Goal: Complete application form

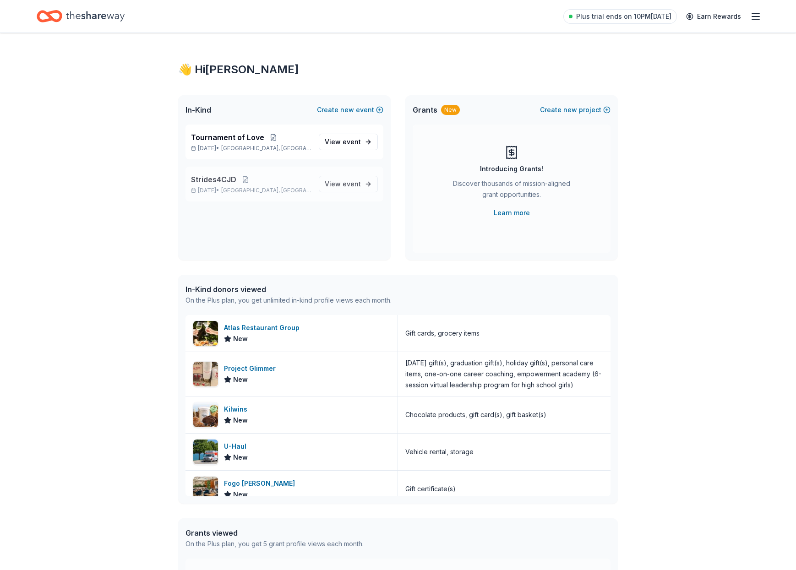
click at [230, 189] on p "Oct 04, 2025 • Johnsonburg, PA" at bounding box center [251, 190] width 121 height 7
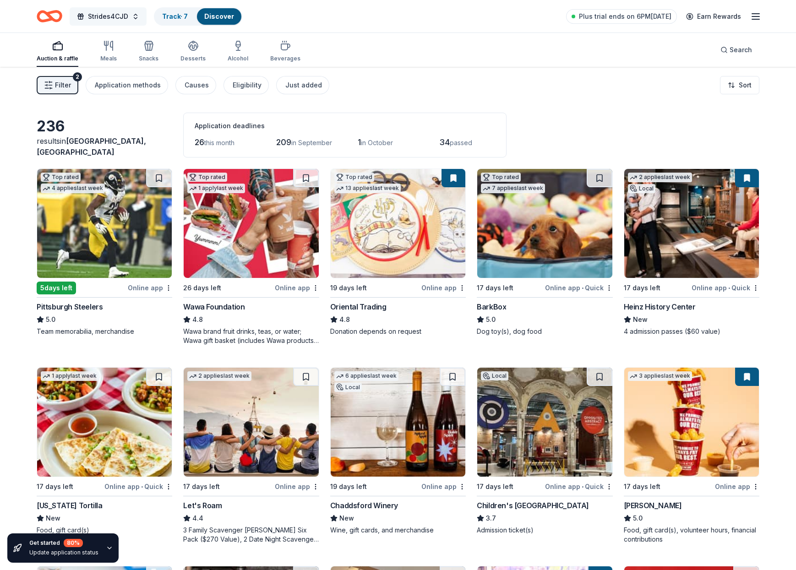
click at [136, 18] on button "Strides4CJD" at bounding box center [108, 16] width 77 height 18
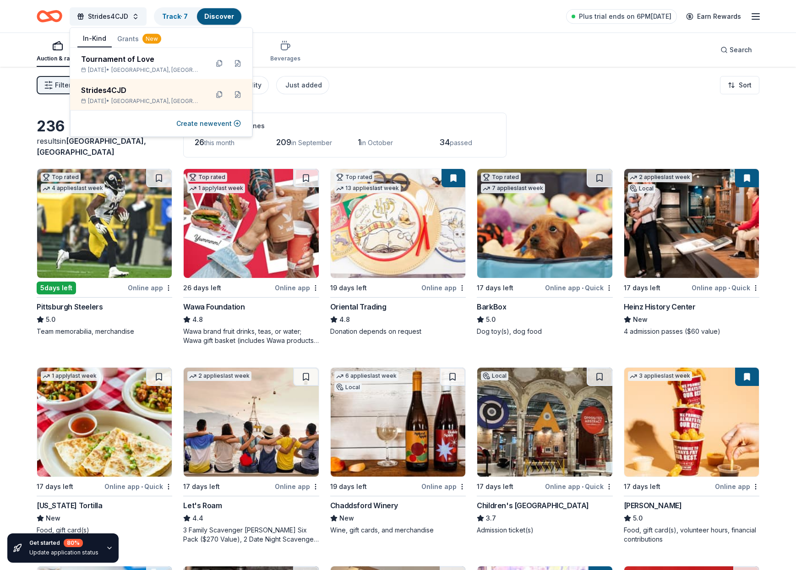
click at [360, 82] on div "Filter 2 Application methods Causes Eligibility Just added Sort" at bounding box center [398, 85] width 796 height 37
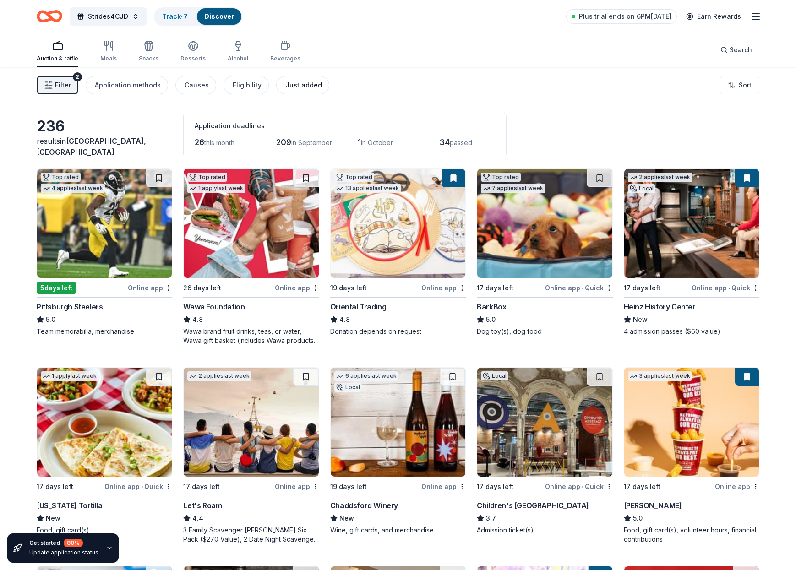
click at [290, 86] on div "Just added" at bounding box center [303, 85] width 37 height 11
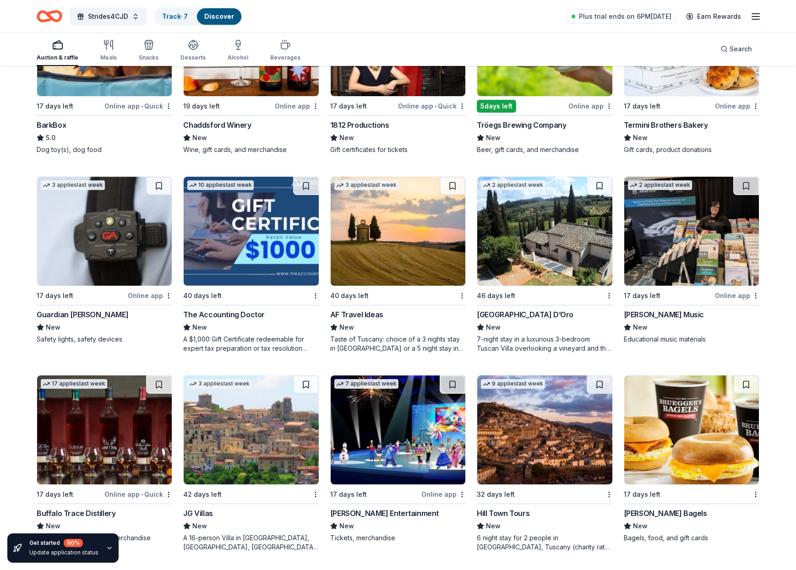
scroll to position [182, 0]
click at [371, 511] on div "Feld Entertainment" at bounding box center [384, 513] width 109 height 11
click at [724, 48] on div "Search" at bounding box center [737, 49] width 32 height 11
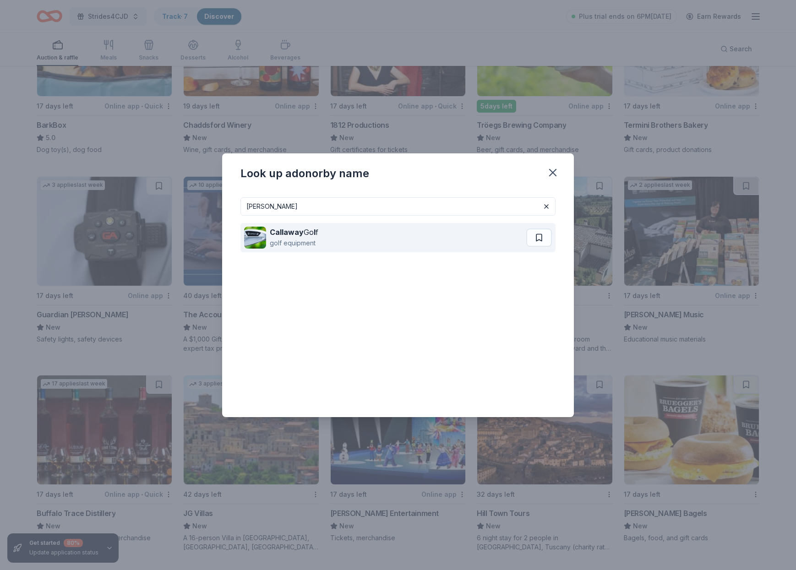
type input "caraway"
drag, startPoint x: 268, startPoint y: 225, endPoint x: 296, endPoint y: 236, distance: 30.0
click at [296, 236] on strong "Callaway" at bounding box center [287, 232] width 34 height 9
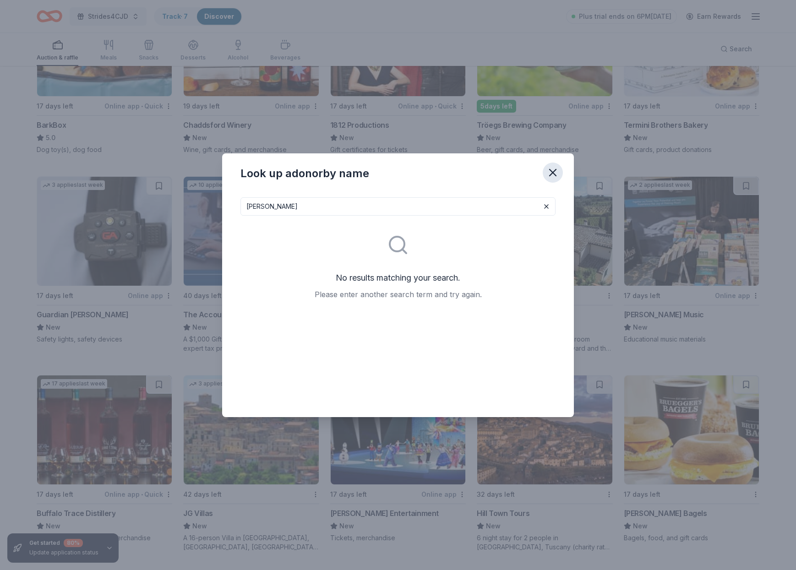
click at [553, 170] on icon "button" at bounding box center [553, 172] width 13 height 13
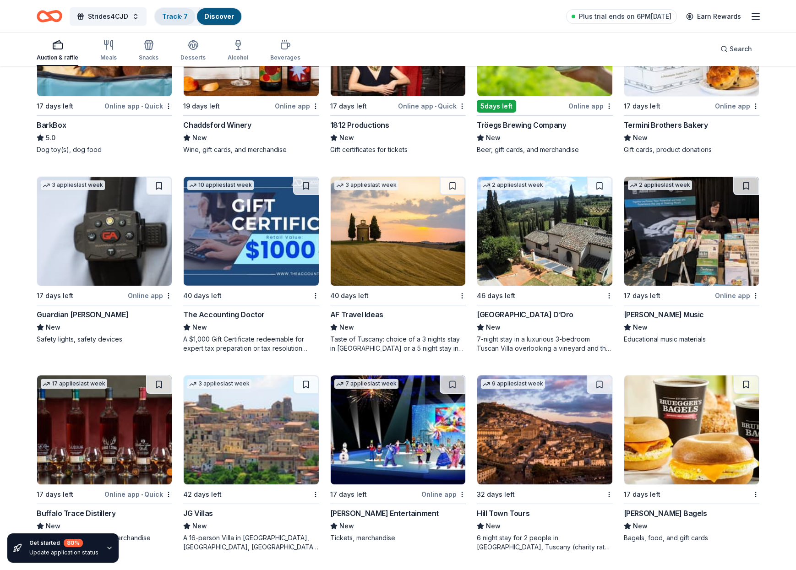
click at [182, 16] on link "Track · 7" at bounding box center [175, 16] width 26 height 8
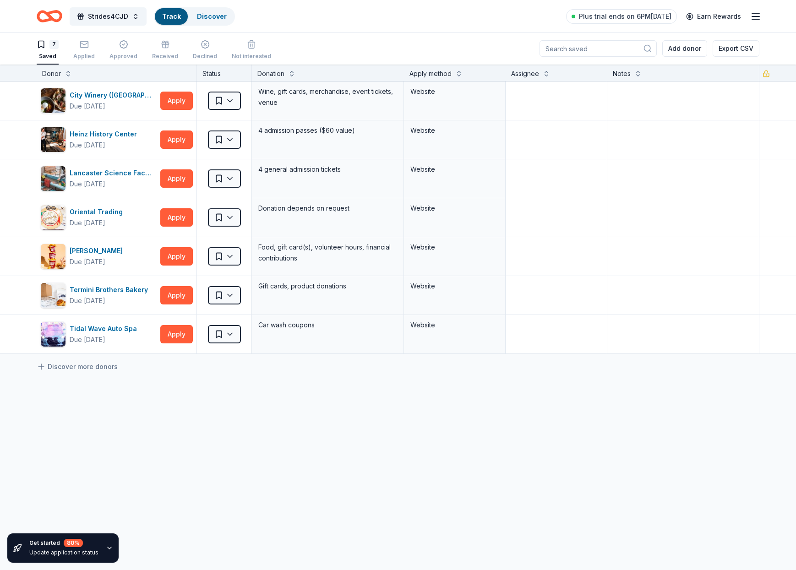
scroll to position [0, 0]
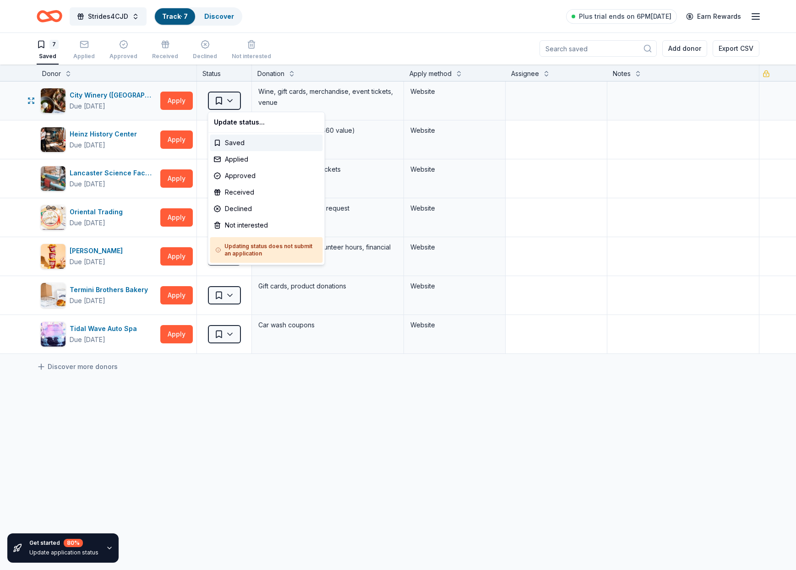
click at [230, 100] on html "Strides4CJD Track · 7 Discover Plus trial ends on 6PM, 8/24 Earn Rewards 7 Save…" at bounding box center [398, 285] width 796 height 570
click at [101, 136] on html "Strides4CJD Track · 7 Discover Plus trial ends on 6PM, 8/24 Earn Rewards 7 Save…" at bounding box center [398, 285] width 796 height 570
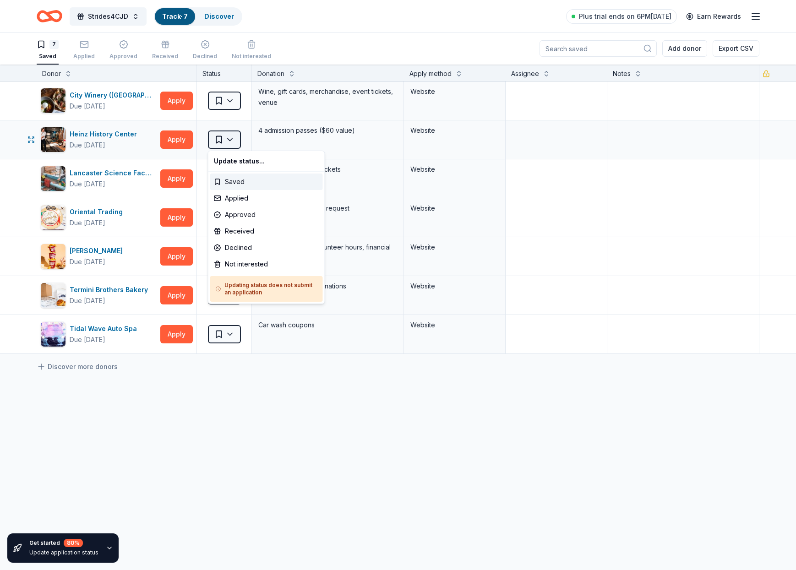
click at [232, 139] on html "Strides4CJD Track · 7 Discover Plus trial ends on 6PM, 8/24 Earn Rewards 7 Save…" at bounding box center [398, 285] width 796 height 570
click at [238, 196] on div "Applied" at bounding box center [266, 198] width 113 height 16
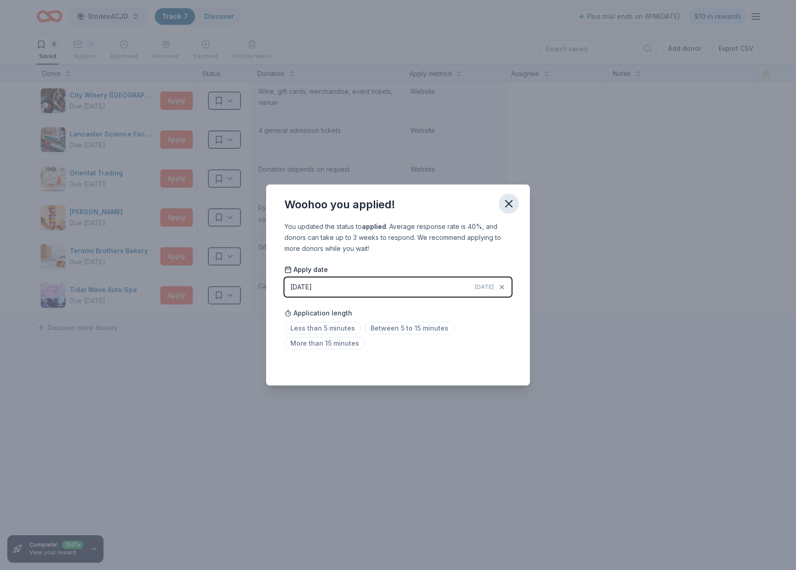
click at [509, 204] on icon "button" at bounding box center [509, 204] width 6 height 6
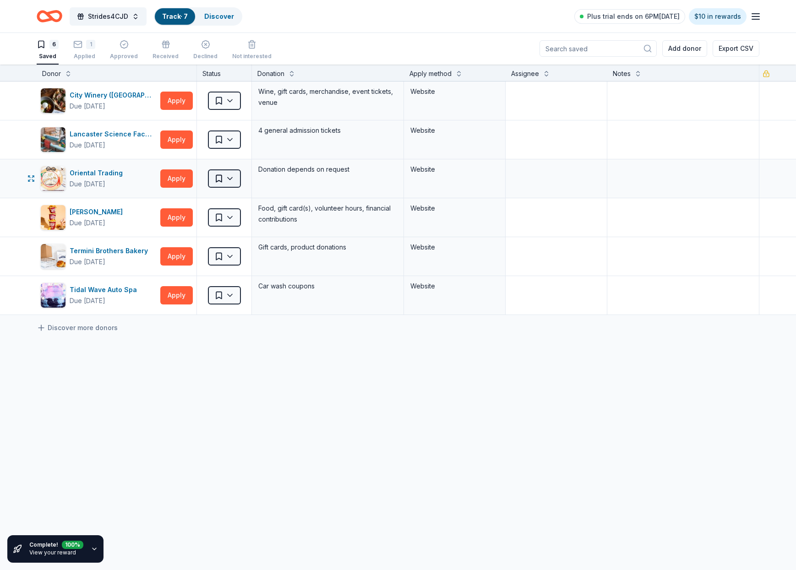
click at [230, 178] on html "Strides4CJD Track · 7 Discover Plus trial ends on 6PM, 8/24 $10 in rewards 6 Sa…" at bounding box center [398, 285] width 796 height 570
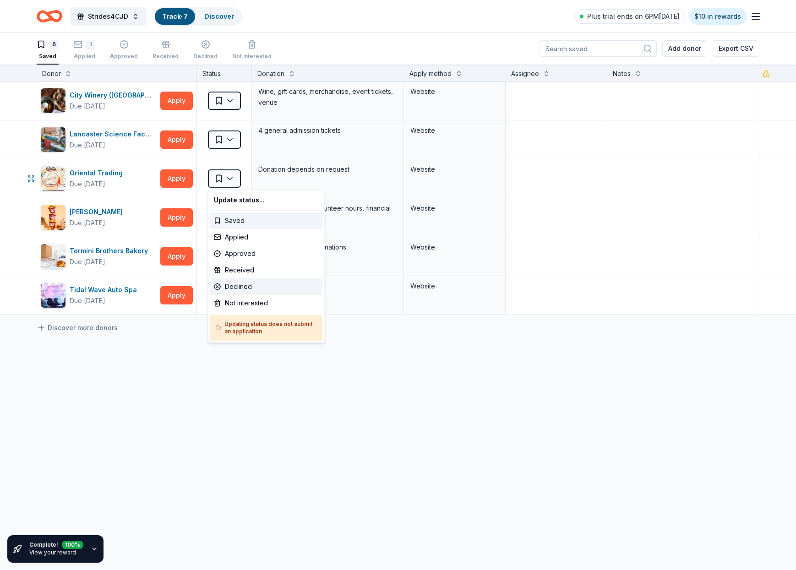
click at [240, 286] on div "Declined" at bounding box center [266, 287] width 113 height 16
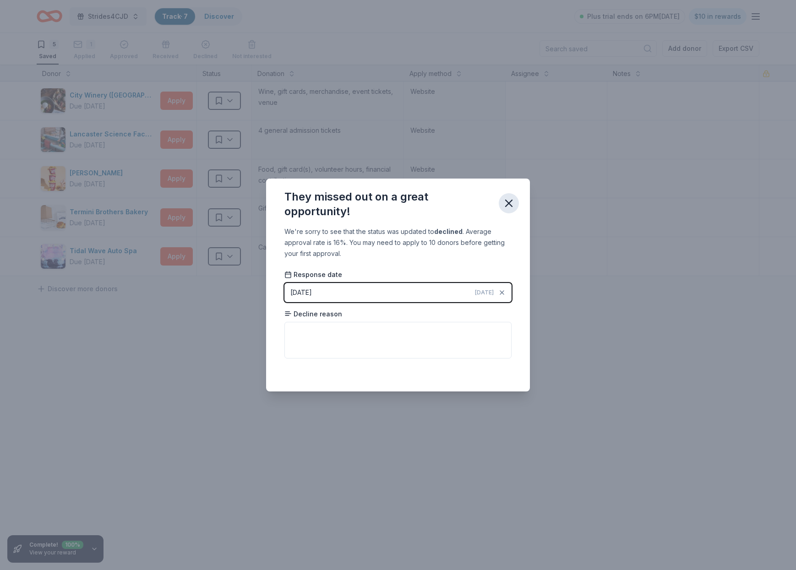
click at [508, 204] on icon "button" at bounding box center [509, 203] width 6 height 6
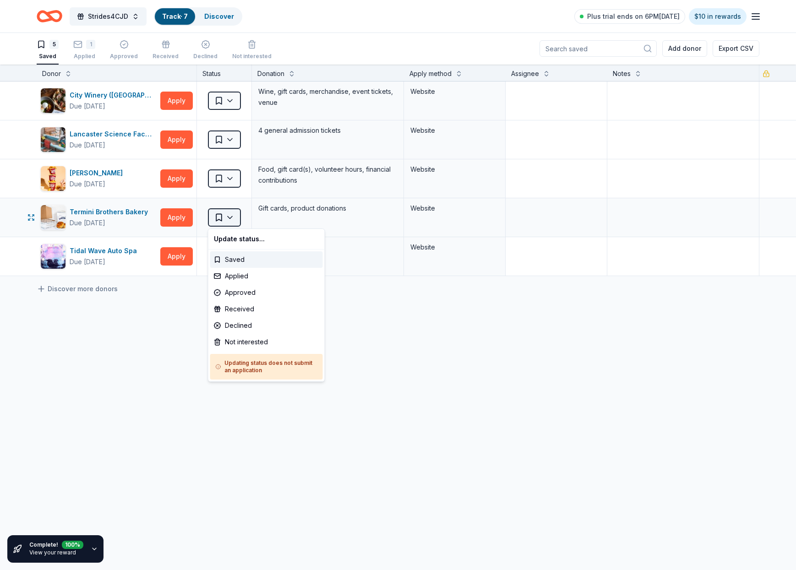
click at [232, 216] on html "Strides4CJD Track · 7 Discover Plus trial ends on 6PM, 8/24 $10 in rewards 5 Sa…" at bounding box center [398, 285] width 796 height 570
click at [236, 277] on div "Applied" at bounding box center [266, 276] width 113 height 16
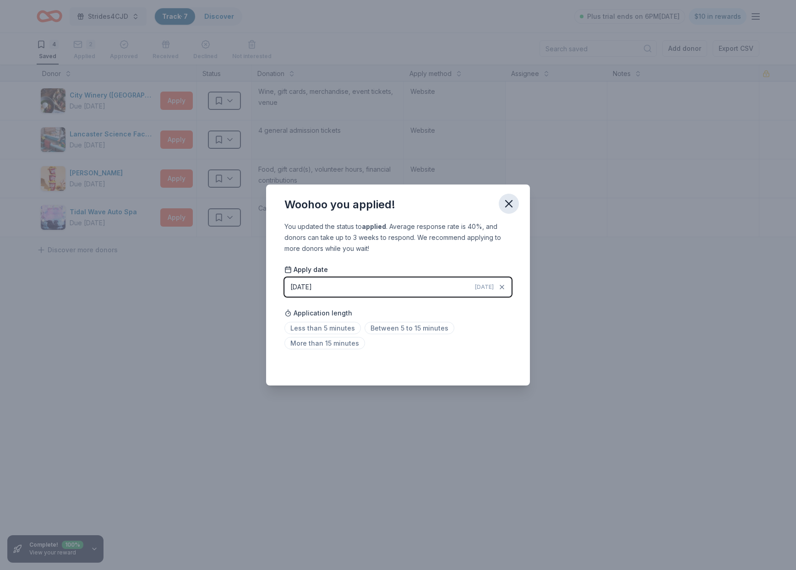
click at [509, 202] on icon "button" at bounding box center [509, 203] width 13 height 13
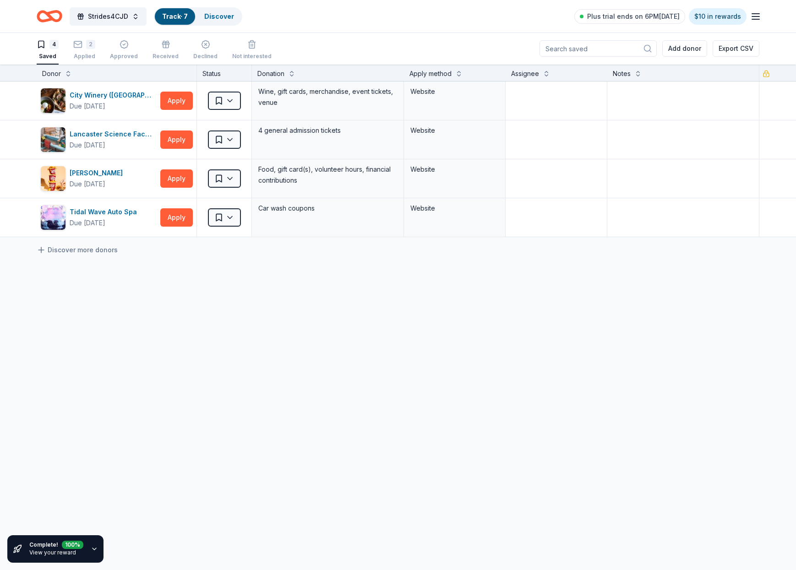
click at [586, 45] on input at bounding box center [598, 48] width 117 height 16
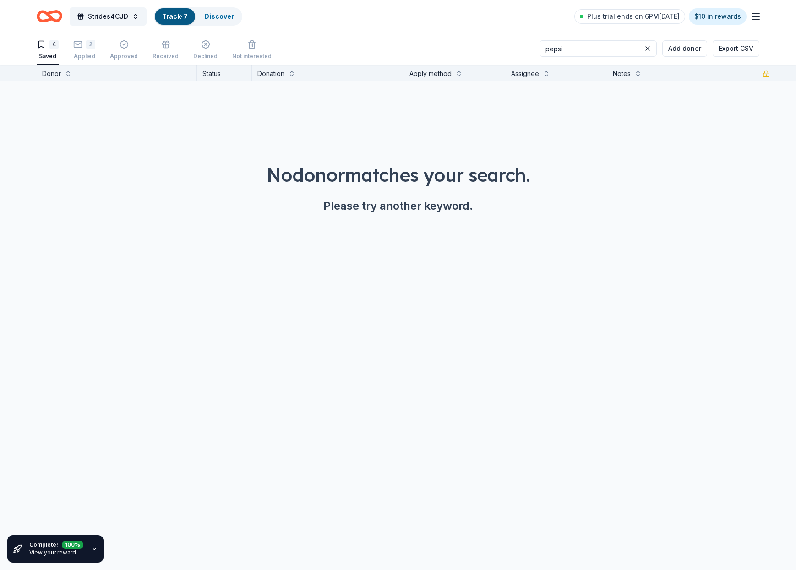
drag, startPoint x: 572, startPoint y: 49, endPoint x: 538, endPoint y: 49, distance: 34.4
click at [538, 49] on div "4 Saved 2 Applied Approved Received Declined Not interested pepsi Add donor Exp…" at bounding box center [398, 49] width 723 height 32
type input "dicks sporting goods"
click at [202, 52] on div "Declined" at bounding box center [205, 50] width 24 height 20
click at [115, 17] on span "Strides4CJD" at bounding box center [108, 16] width 40 height 11
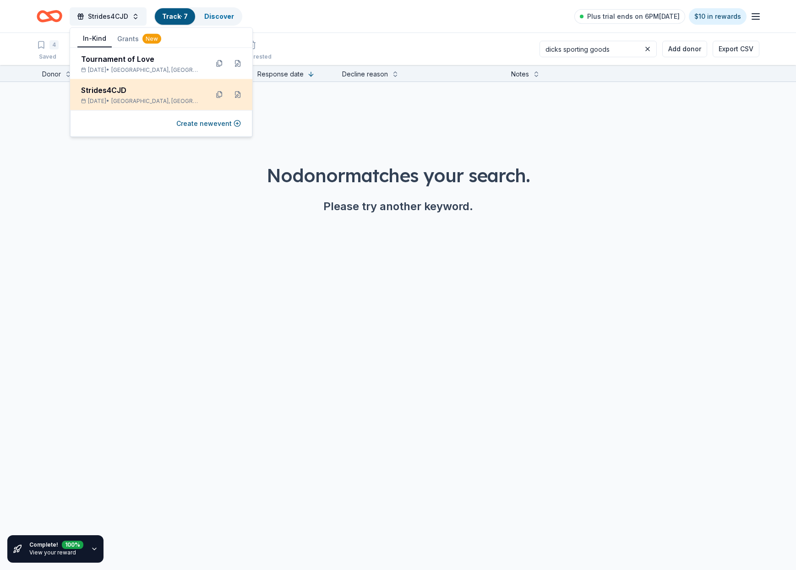
click at [131, 97] on div "Strides4CJD Oct 04, 2025 • Johnsonburg, PA" at bounding box center [141, 95] width 120 height 20
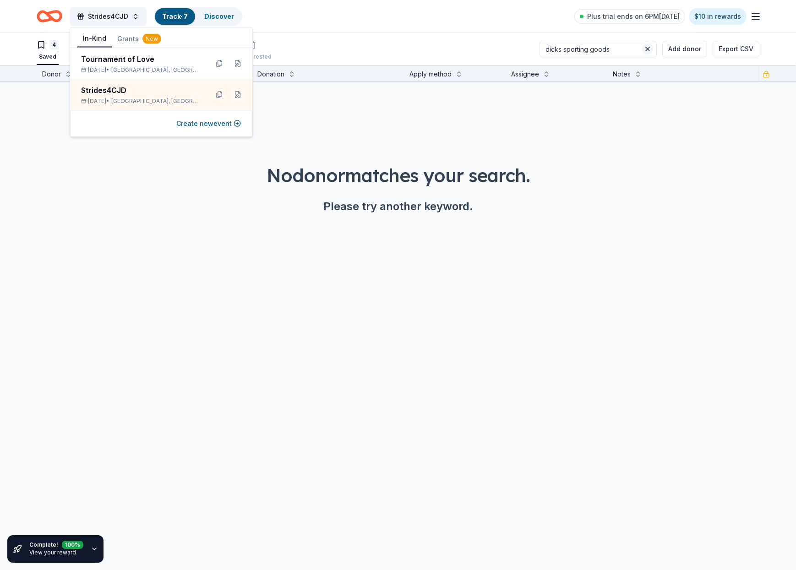
click at [652, 49] on button at bounding box center [647, 49] width 11 height 11
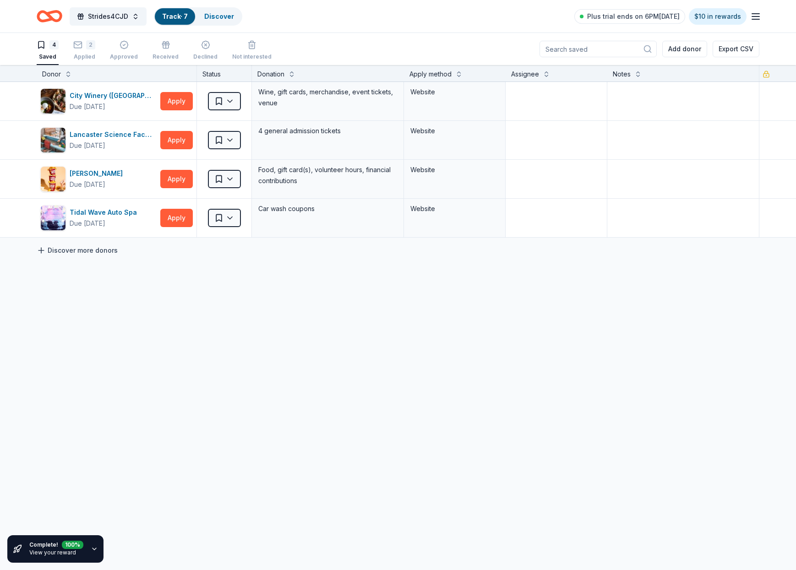
click at [42, 249] on icon at bounding box center [41, 250] width 9 height 9
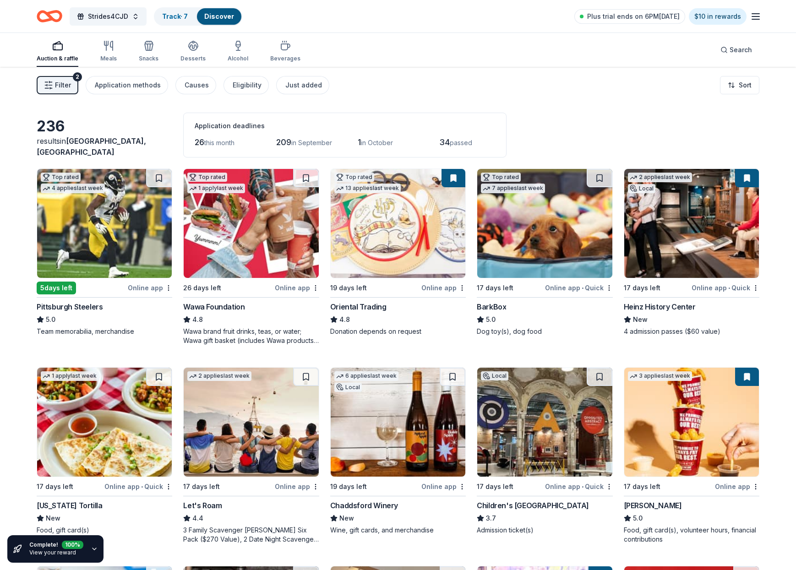
click at [376, 305] on div "Oriental Trading" at bounding box center [358, 306] width 56 height 11
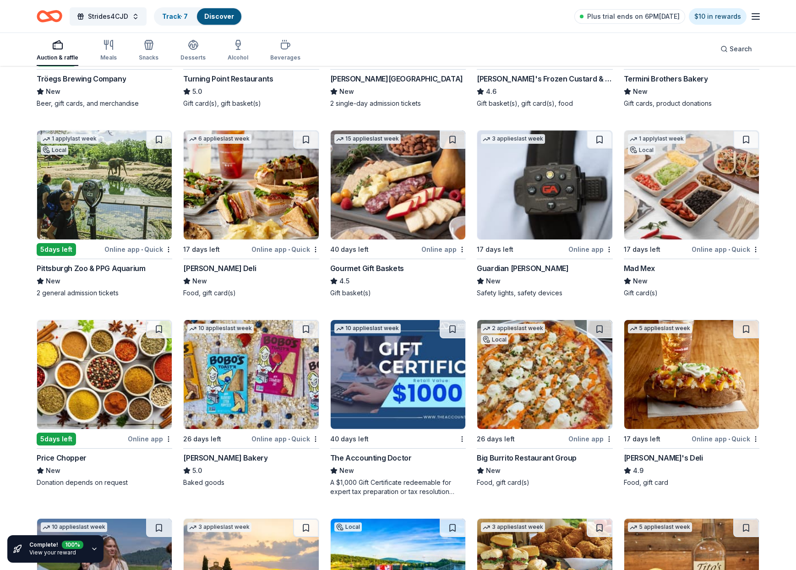
scroll to position [824, 0]
click at [375, 458] on div "The Accounting Doctor" at bounding box center [371, 458] width 82 height 11
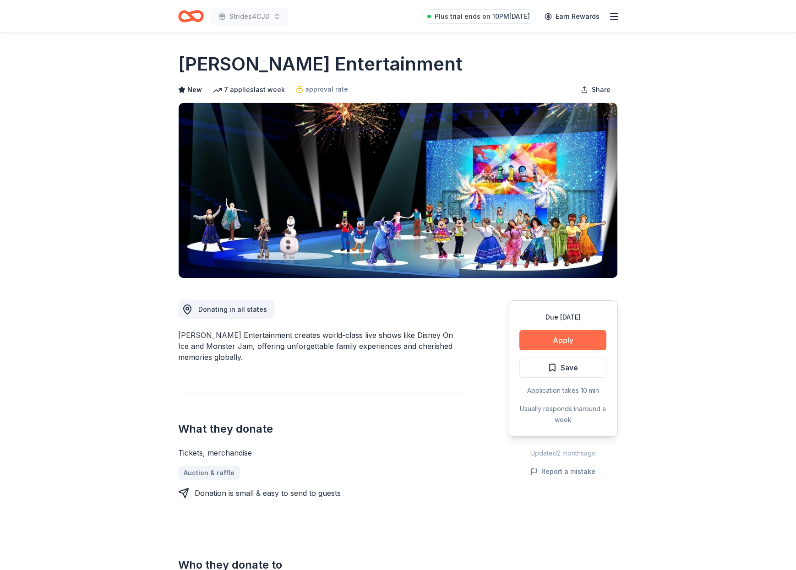
click at [563, 340] on button "Apply" at bounding box center [563, 340] width 87 height 20
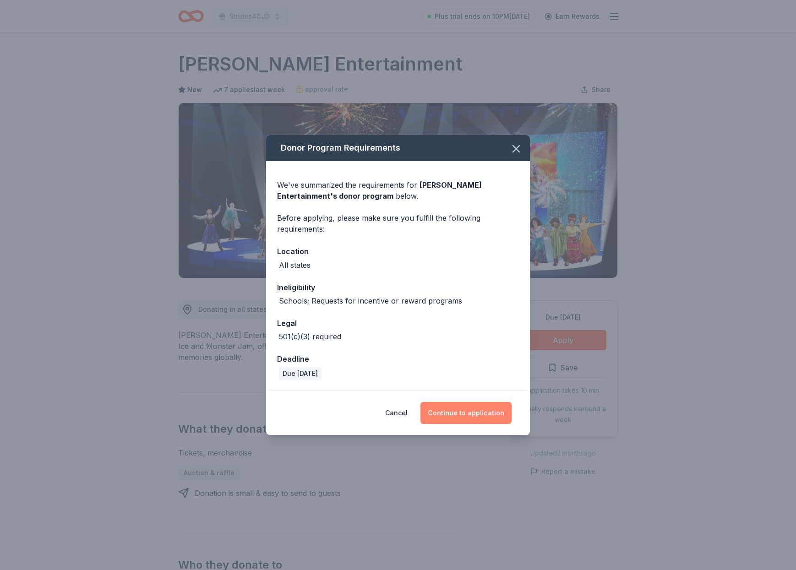
click at [466, 414] on button "Continue to application" at bounding box center [466, 413] width 91 height 22
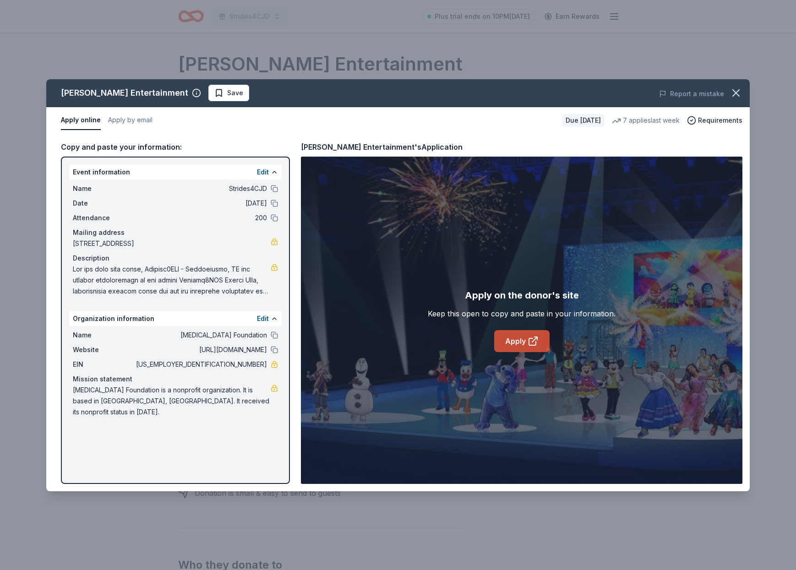
click at [526, 341] on link "Apply" at bounding box center [521, 341] width 55 height 22
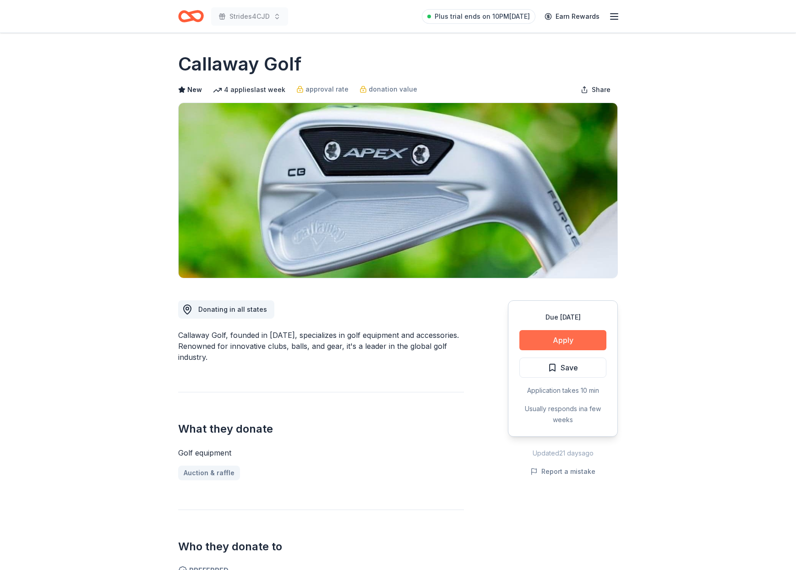
click at [554, 340] on button "Apply" at bounding box center [563, 340] width 87 height 20
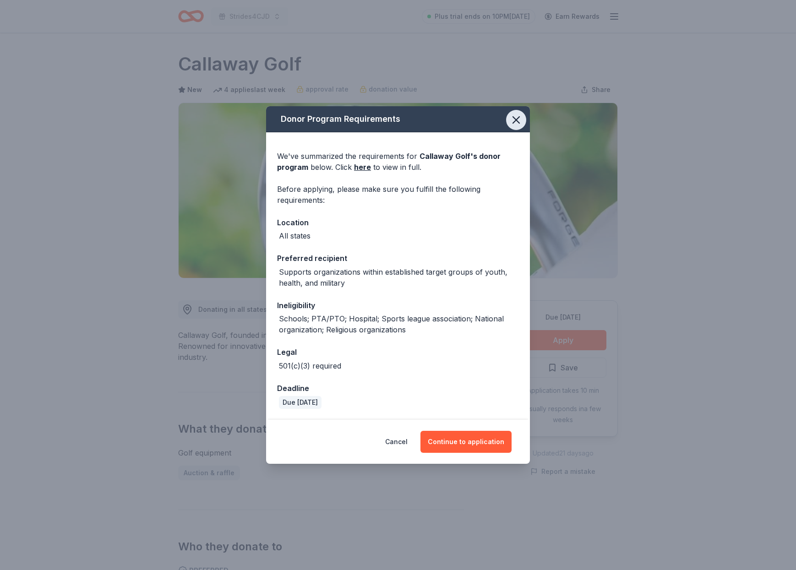
click at [513, 121] on icon "button" at bounding box center [516, 120] width 13 height 13
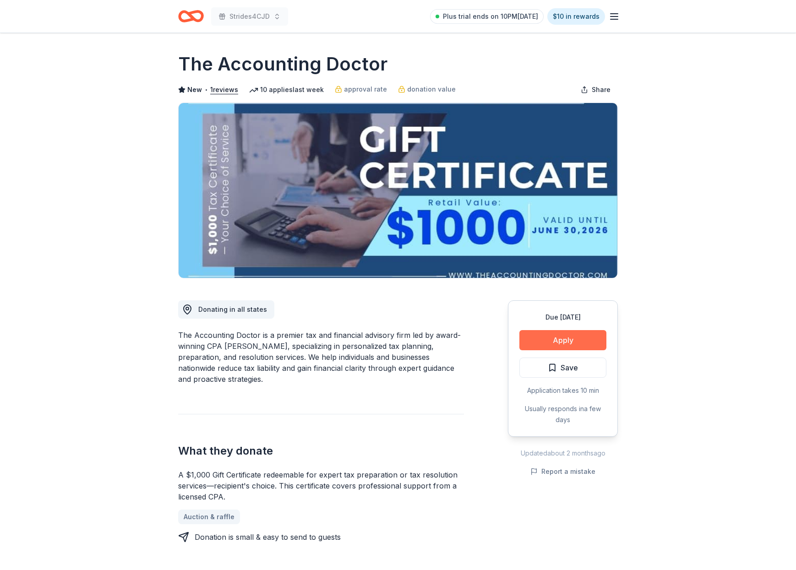
click at [561, 338] on button "Apply" at bounding box center [563, 340] width 87 height 20
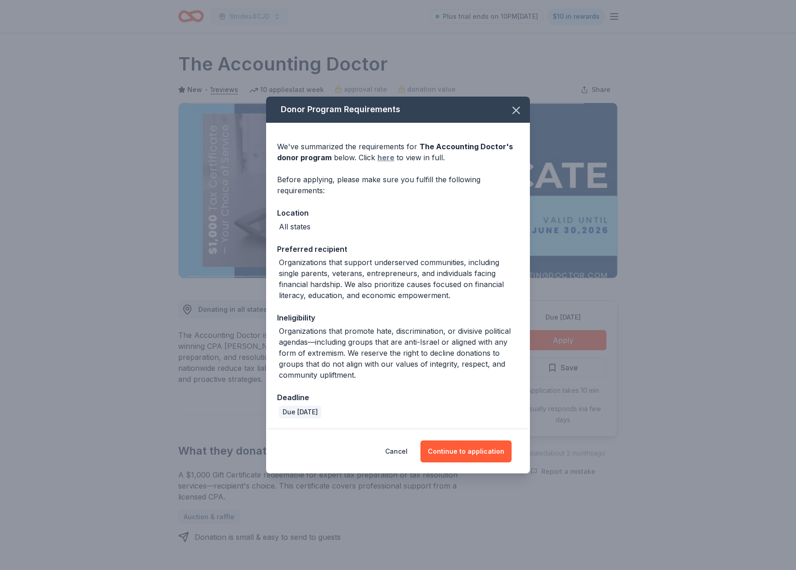
click at [382, 158] on link "here" at bounding box center [386, 157] width 17 height 11
click at [468, 446] on button "Continue to application" at bounding box center [466, 452] width 91 height 22
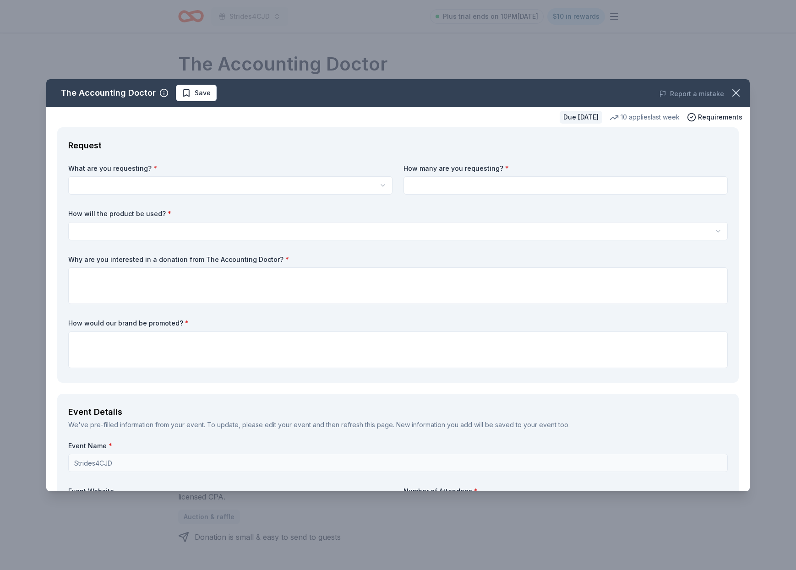
drag, startPoint x: 302, startPoint y: 88, endPoint x: 381, endPoint y: 196, distance: 133.2
click at [381, 196] on div "The Accounting Doctor Save Report a mistake Due in 40 days 10 applies last week…" at bounding box center [398, 285] width 704 height 412
click at [740, 92] on icon "button" at bounding box center [736, 93] width 13 height 13
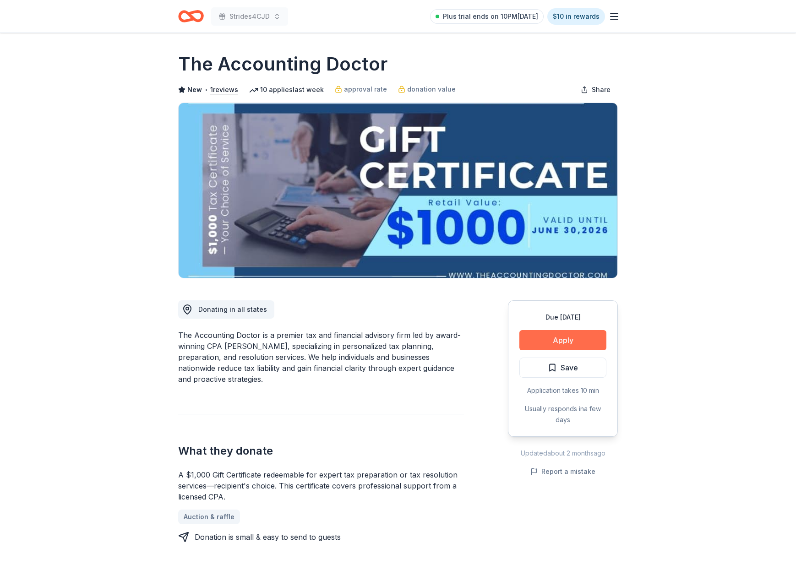
click at [563, 340] on button "Apply" at bounding box center [563, 340] width 87 height 20
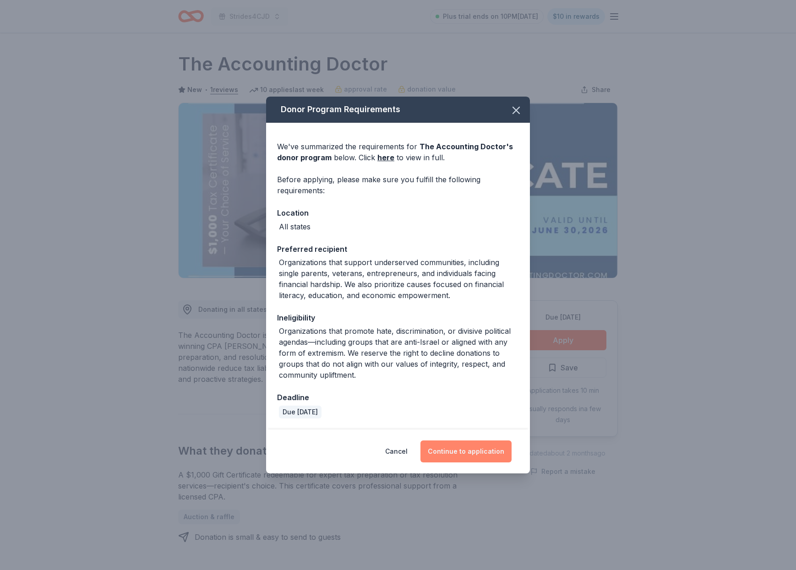
click at [461, 448] on button "Continue to application" at bounding box center [466, 452] width 91 height 22
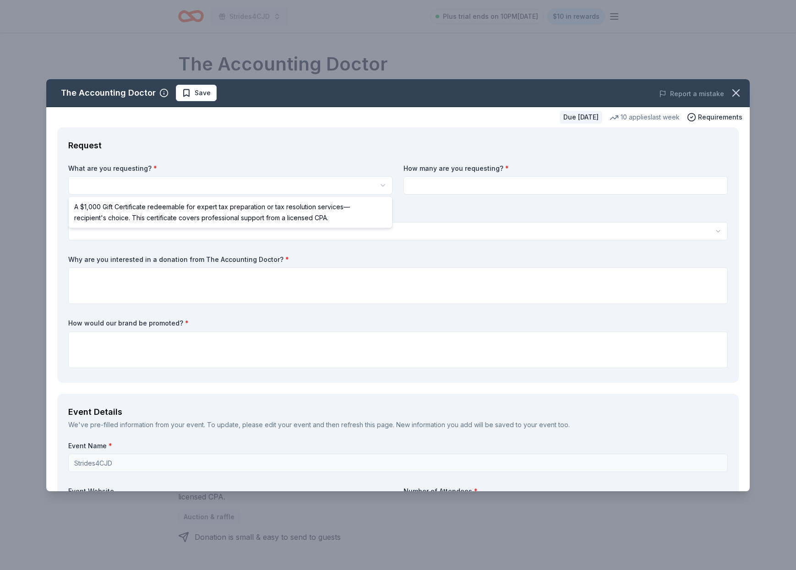
click at [180, 181] on html "Strides4CJD Plus trial ends on 10PM, 8/24 $10 in rewards Due in 40 days Share T…" at bounding box center [398, 285] width 796 height 570
select select "A $1,000 Gift Certificate redeemable for expert tax preparation or tax resoluti…"
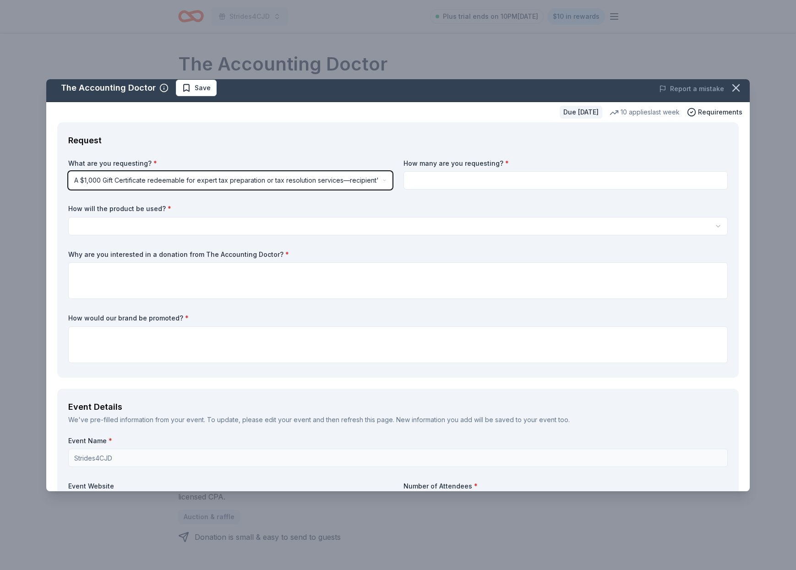
scroll to position [6, 0]
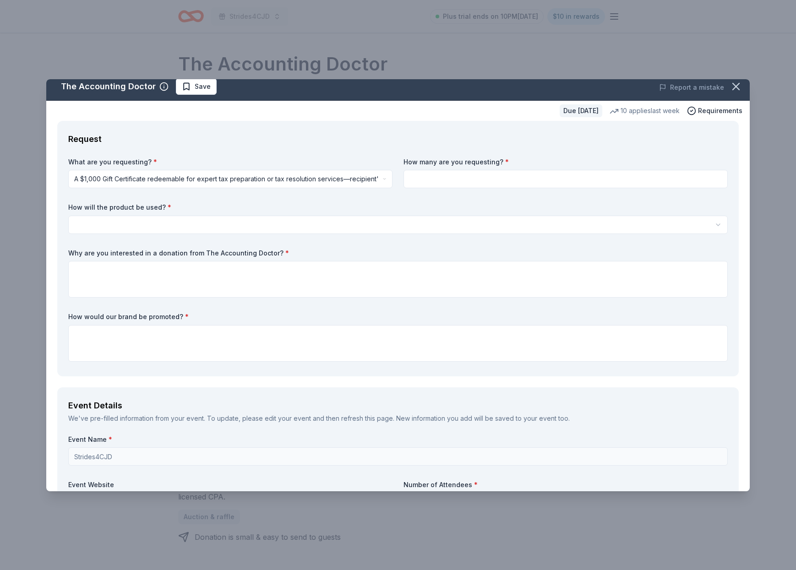
click at [440, 177] on input at bounding box center [566, 179] width 324 height 18
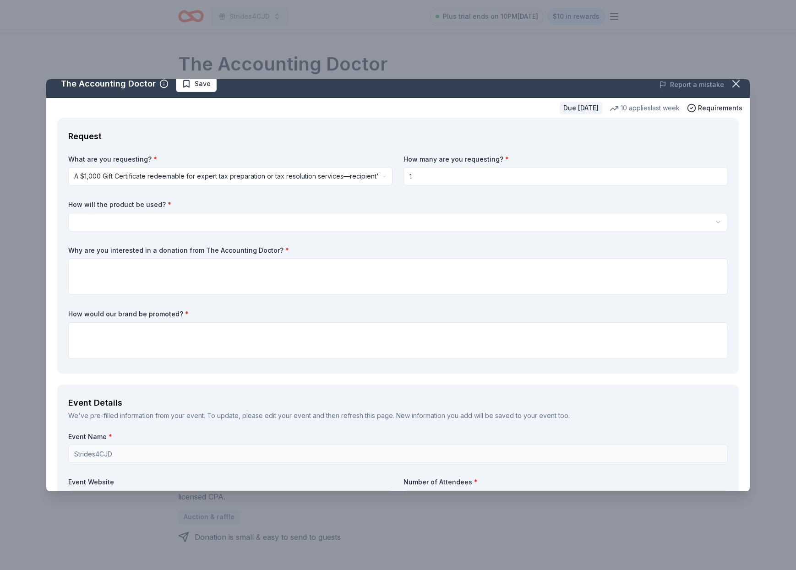
type input "1"
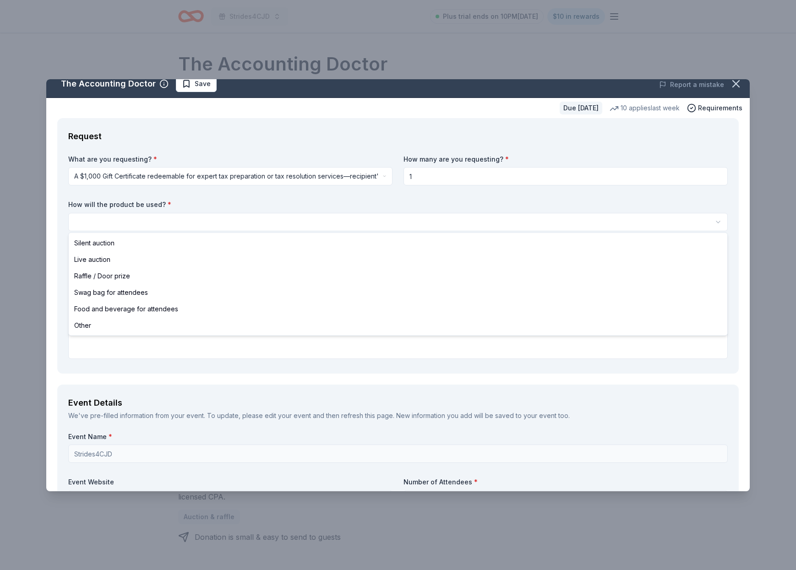
click at [160, 214] on html "Strides4CJD Plus trial ends on 10PM, 8/24 $10 in rewards Due in 40 days Share T…" at bounding box center [398, 285] width 796 height 570
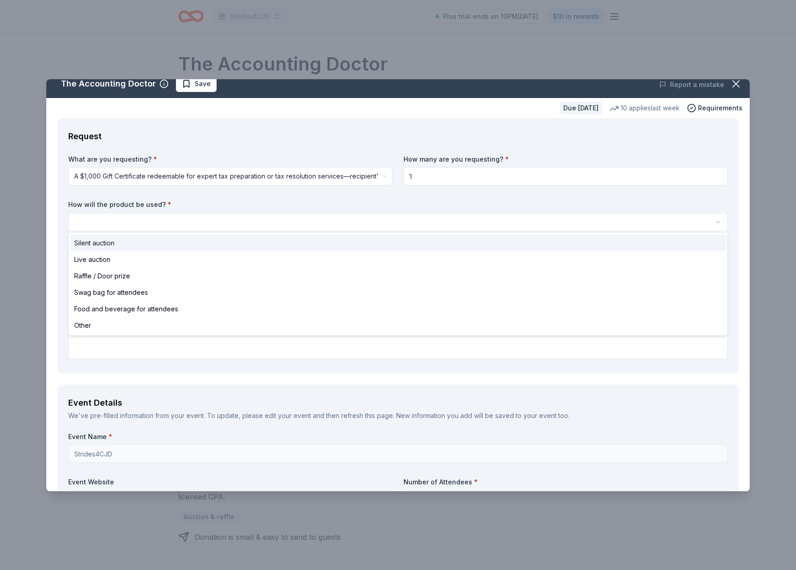
select select "silentAuction"
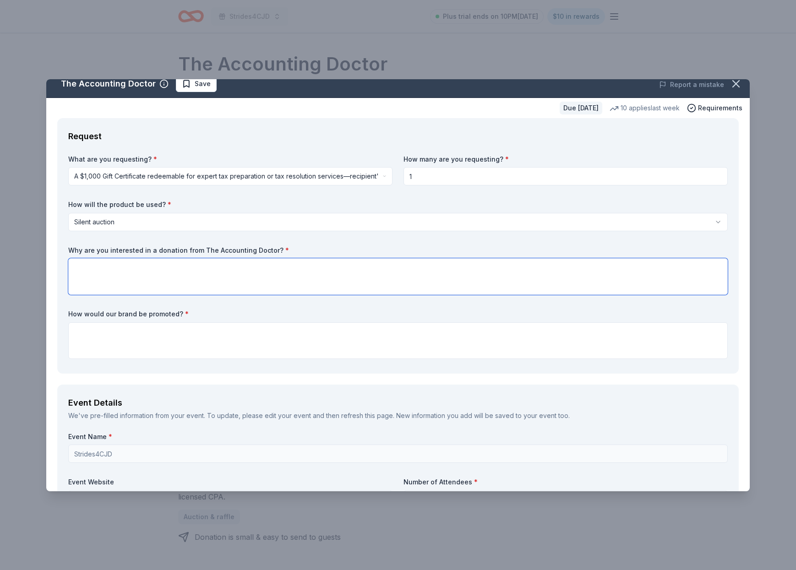
click at [121, 268] on textarea at bounding box center [398, 276] width 660 height 37
click at [646, 268] on textarea "You gift certificate will be a wonderful addition to our silent auction and our…" at bounding box center [398, 276] width 660 height 37
drag, startPoint x: 661, startPoint y: 268, endPoint x: 652, endPoint y: 269, distance: 9.6
click at [652, 269] on textarea "You gift certificate will be a wonderful addition to our silent auction and our…" at bounding box center [398, 276] width 660 height 37
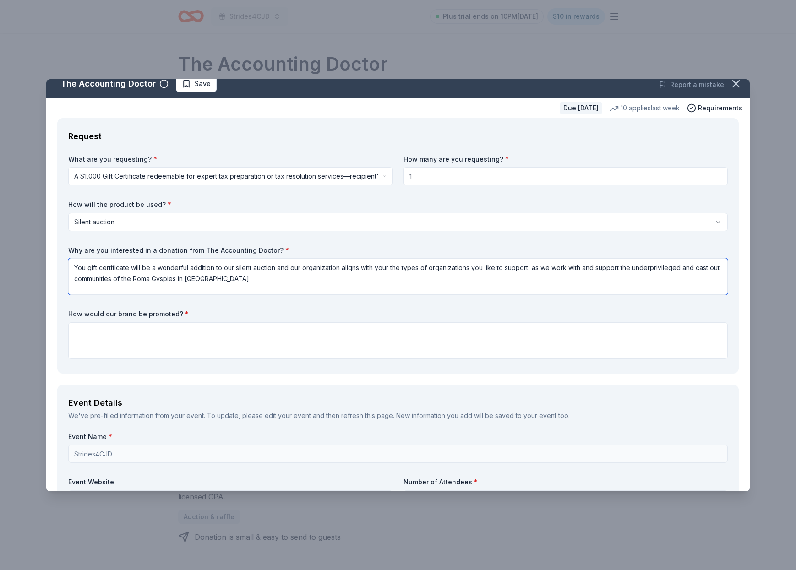
drag, startPoint x: 790, startPoint y: 271, endPoint x: 707, endPoint y: 268, distance: 82.5
click at [707, 268] on textarea "You gift certificate will be a wonderful addition to our silent auction and our…" at bounding box center [398, 276] width 660 height 37
drag, startPoint x: 204, startPoint y: 278, endPoint x: 146, endPoint y: 279, distance: 58.7
click at [146, 279] on textarea "You gift certificate will be a wonderful addition to our silent auction and our…" at bounding box center [398, 276] width 660 height 37
drag, startPoint x: 249, startPoint y: 279, endPoint x: 263, endPoint y: 280, distance: 13.8
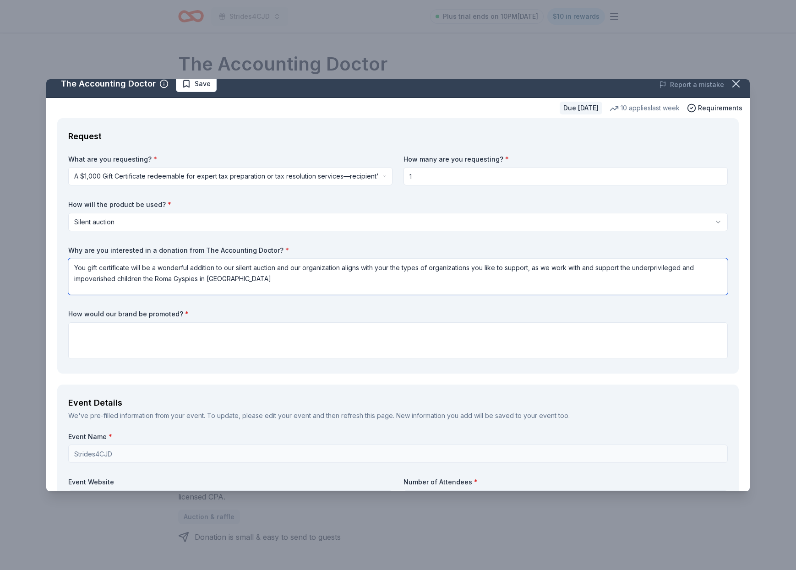
click at [250, 279] on textarea "You gift certificate will be a wonderful addition to our silent auction and our…" at bounding box center [398, 276] width 660 height 37
click at [473, 267] on textarea "You gift certificate will be a wonderful addition to our silent auction and our…" at bounding box center [398, 276] width 660 height 37
drag, startPoint x: 369, startPoint y: 279, endPoint x: 377, endPoint y: 279, distance: 7.3
click at [369, 279] on textarea "You gift certificate will be a wonderful addition to our silent auction and our…" at bounding box center [398, 276] width 660 height 37
click at [605, 279] on textarea "You gift certificate will be a wonderful addition to our silent auction and our…" at bounding box center [398, 276] width 660 height 37
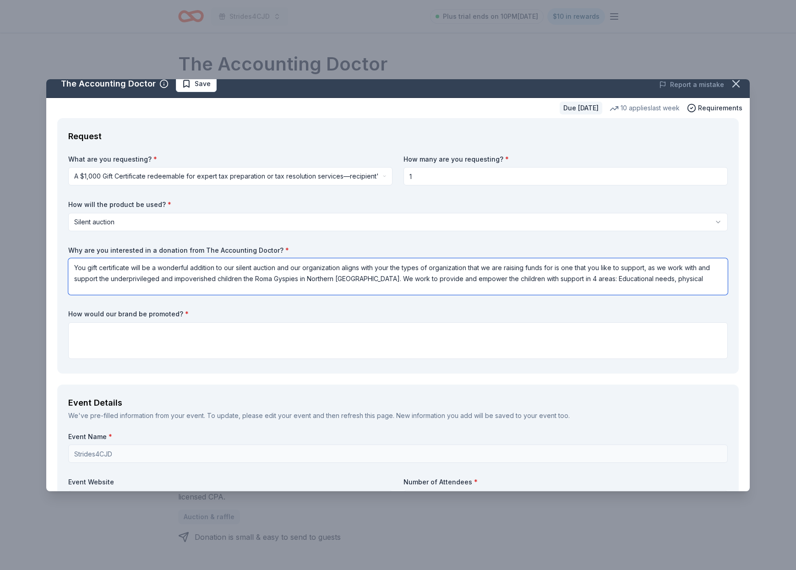
click at [670, 279] on textarea "You gift certificate will be a wonderful addition to our silent auction and our…" at bounding box center [398, 276] width 660 height 37
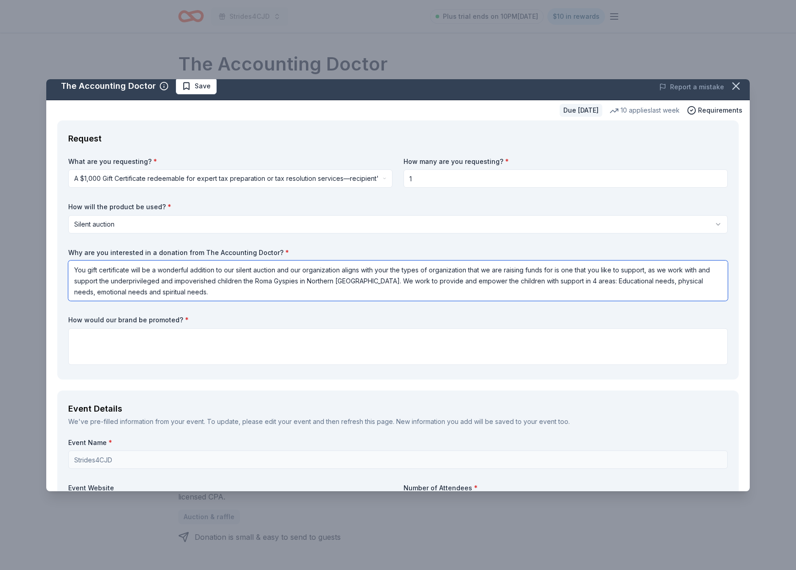
scroll to position [5, 0]
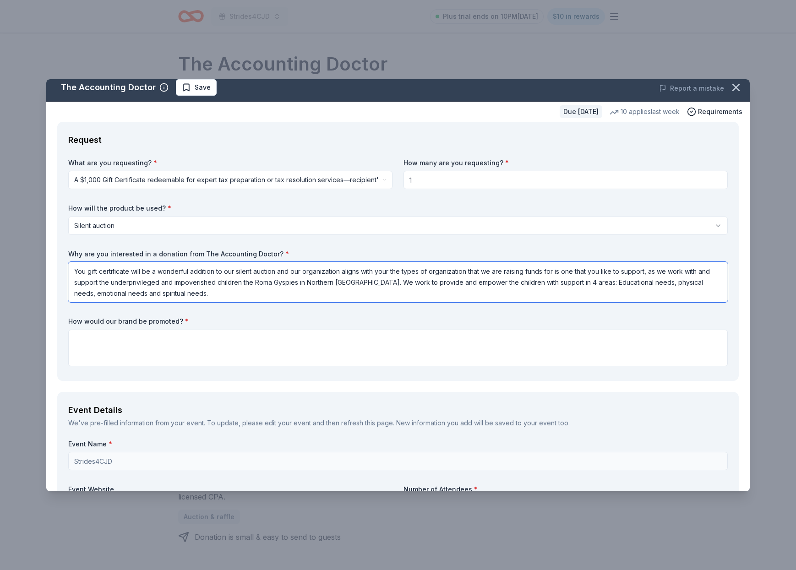
drag, startPoint x: 173, startPoint y: 290, endPoint x: 92, endPoint y: 268, distance: 84.0
click at [71, 269] on textarea "You gift certificate will be a wonderful addition to our silent auction and our…" at bounding box center [398, 282] width 660 height 40
click at [177, 296] on textarea "You gift certificate will be a wonderful addition to our silent auction and our…" at bounding box center [398, 282] width 660 height 40
drag, startPoint x: 177, startPoint y: 292, endPoint x: 74, endPoint y: 268, distance: 105.9
click at [74, 268] on textarea "You gift certificate will be a wonderful addition to our silent auction and our…" at bounding box center [398, 282] width 660 height 40
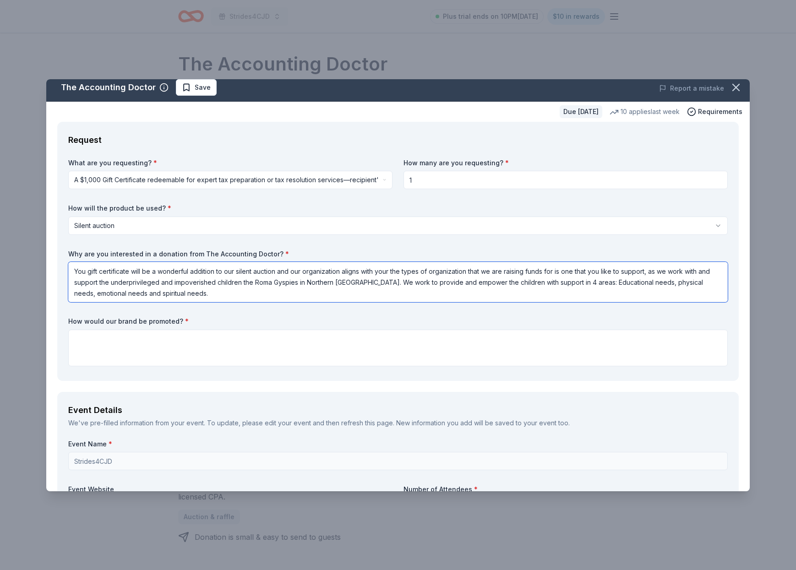
scroll to position [3, 0]
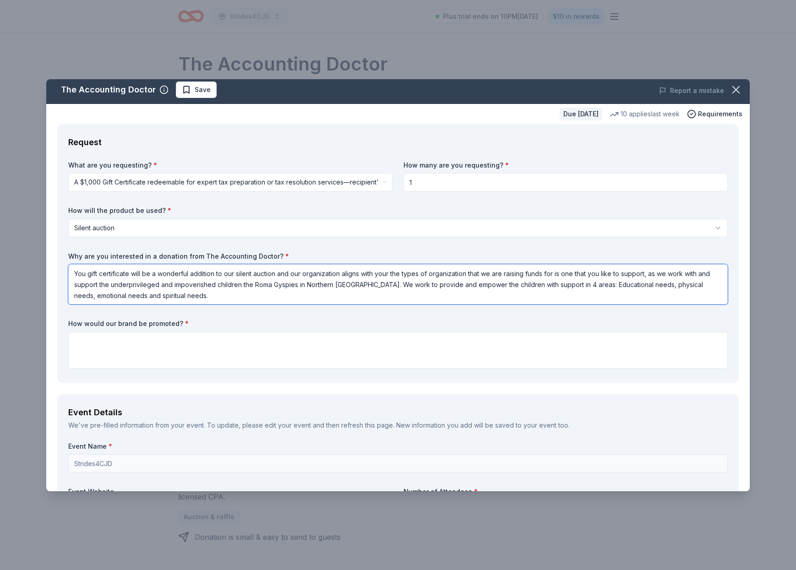
paste textarea "r gift certificate will be a wonderful addition to our silent auction. Our orga…"
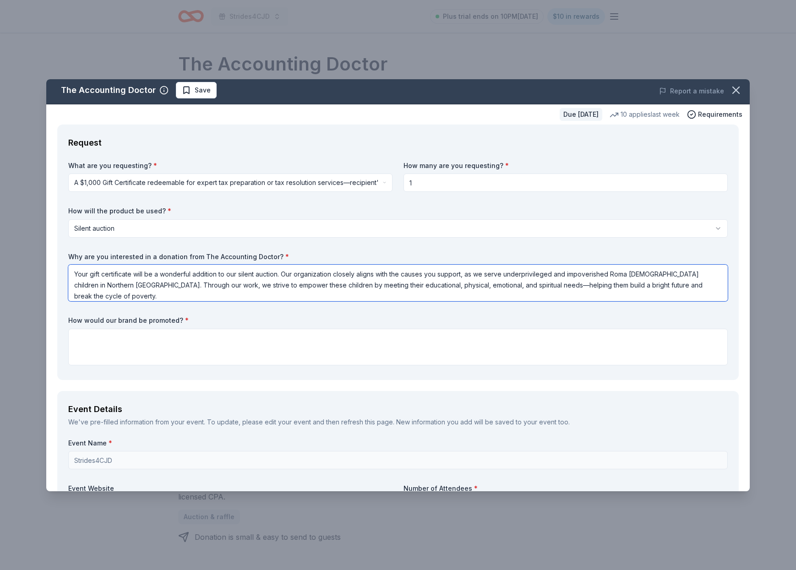
drag, startPoint x: 686, startPoint y: 287, endPoint x: 105, endPoint y: 272, distance: 581.6
click at [65, 272] on div "Request What are you requesting? * A $1,000 Gift Certificate redeemable for exp…" at bounding box center [398, 253] width 682 height 256
type textarea "Your gift certificate will be a wonderful addition to our silent auction. Our o…"
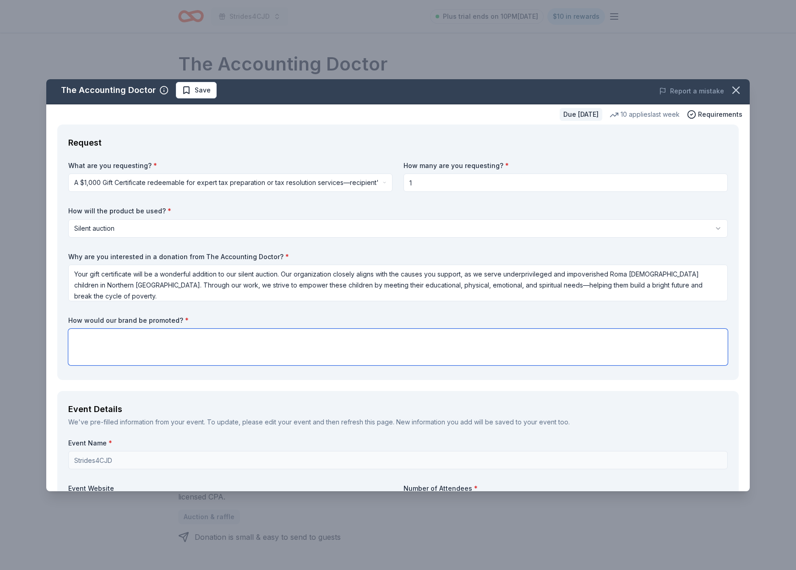
click at [118, 334] on textarea at bounding box center [398, 347] width 660 height 37
type textarea "Should you chose to support our cause"
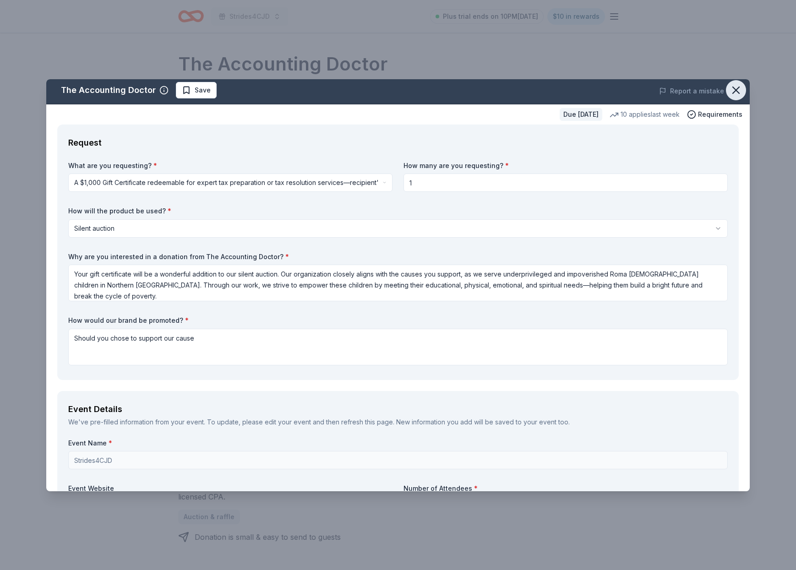
click at [739, 93] on icon "button" at bounding box center [736, 90] width 6 height 6
click at [736, 87] on icon "button" at bounding box center [736, 90] width 13 height 13
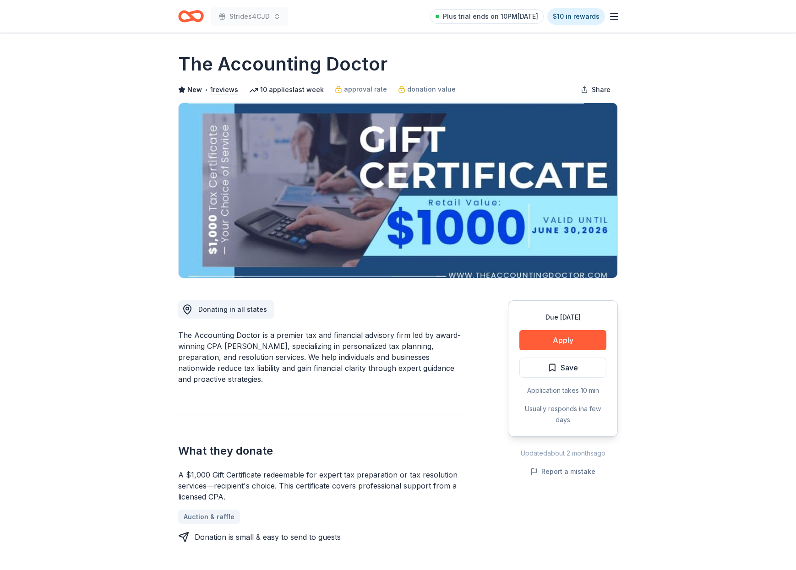
scroll to position [0, 0]
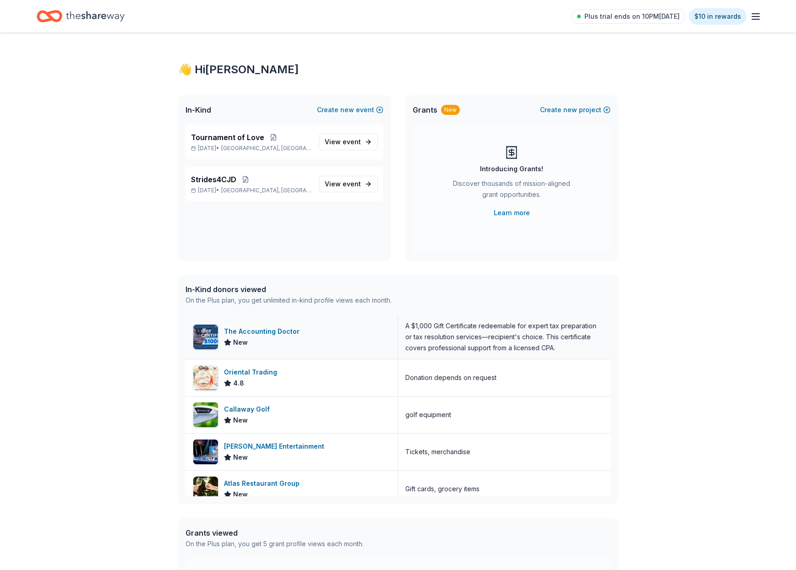
click at [252, 331] on div "The Accounting Doctor" at bounding box center [263, 331] width 79 height 11
click at [343, 142] on span "View event" at bounding box center [343, 142] width 36 height 11
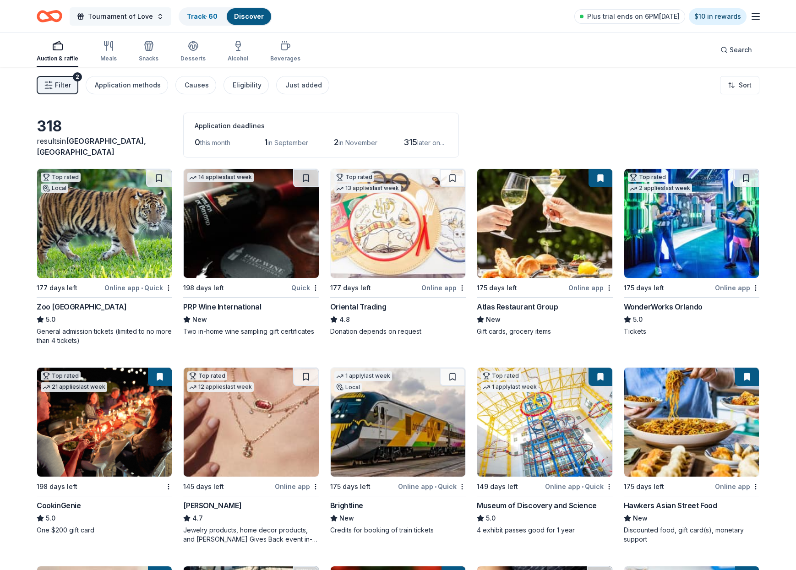
click at [123, 17] on span "Tournament of Love" at bounding box center [120, 16] width 65 height 11
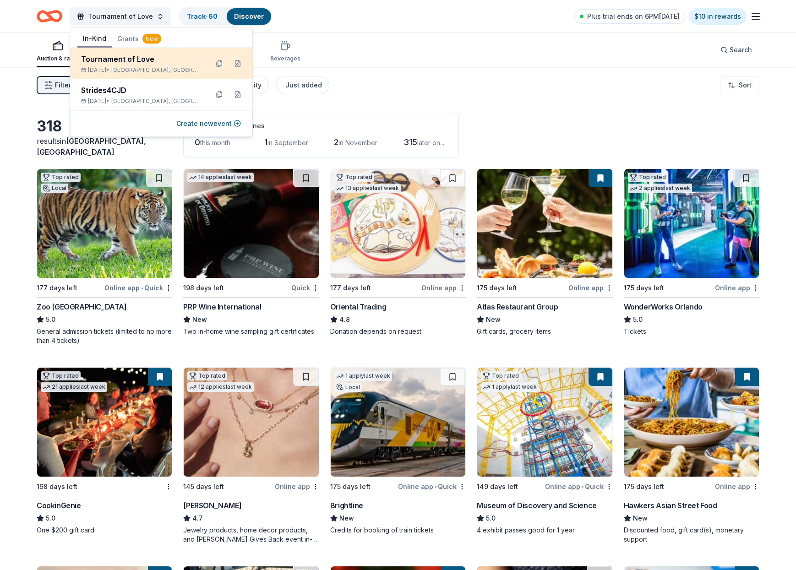
click at [125, 56] on div "Tournament of Love" at bounding box center [141, 59] width 120 height 11
click at [219, 63] on button at bounding box center [219, 63] width 15 height 15
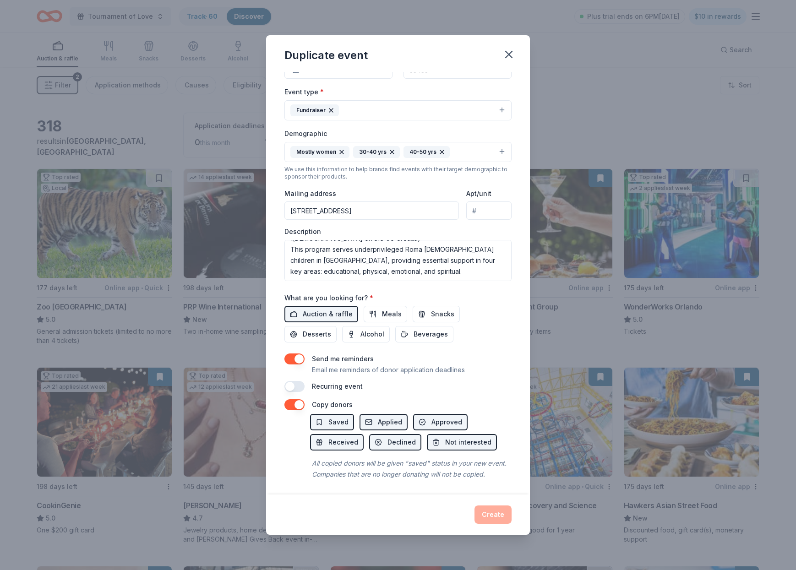
scroll to position [104, 0]
click at [302, 384] on button "button" at bounding box center [295, 387] width 20 height 11
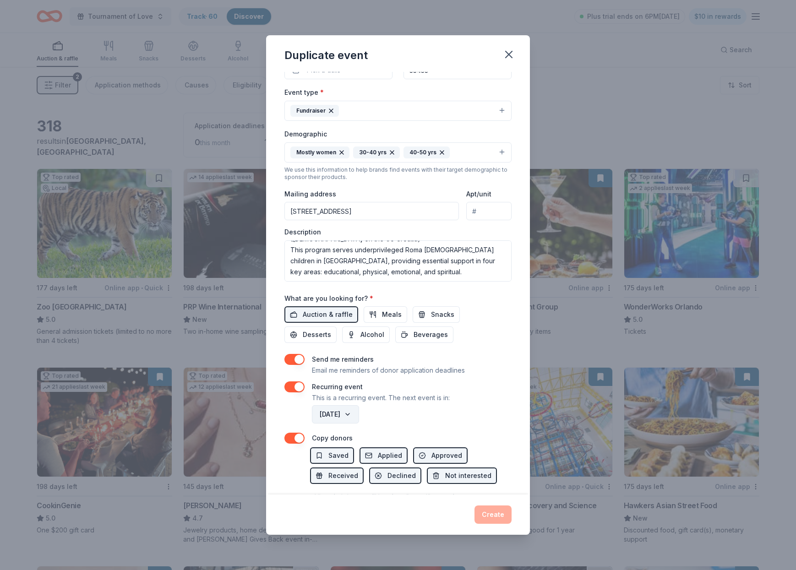
click at [359, 413] on button "August 2026" at bounding box center [335, 414] width 47 height 18
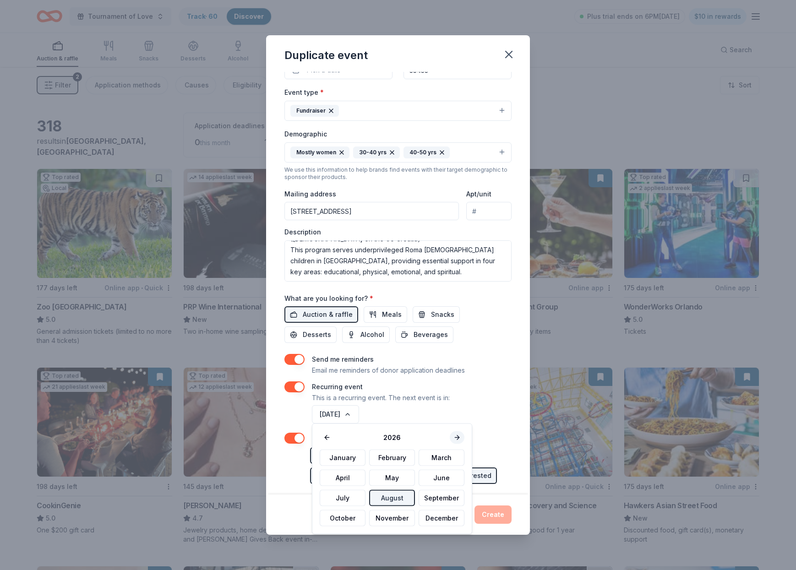
click at [453, 435] on button at bounding box center [457, 438] width 15 height 13
click at [442, 455] on button "March" at bounding box center [442, 458] width 46 height 16
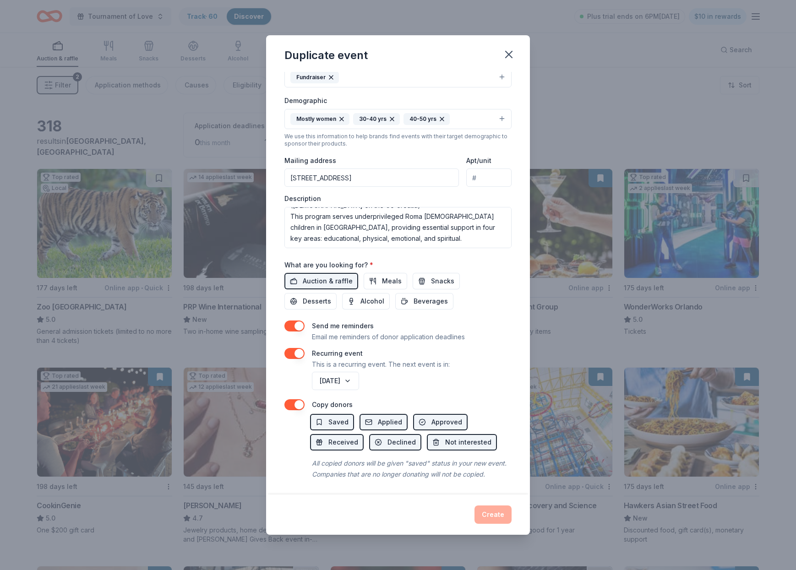
scroll to position [137, 0]
click at [348, 419] on button "Saved" at bounding box center [332, 423] width 44 height 16
click at [379, 420] on span "Applied" at bounding box center [390, 422] width 24 height 11
click at [424, 421] on button "Approved" at bounding box center [440, 423] width 55 height 16
click at [342, 438] on span "Received" at bounding box center [344, 443] width 30 height 11
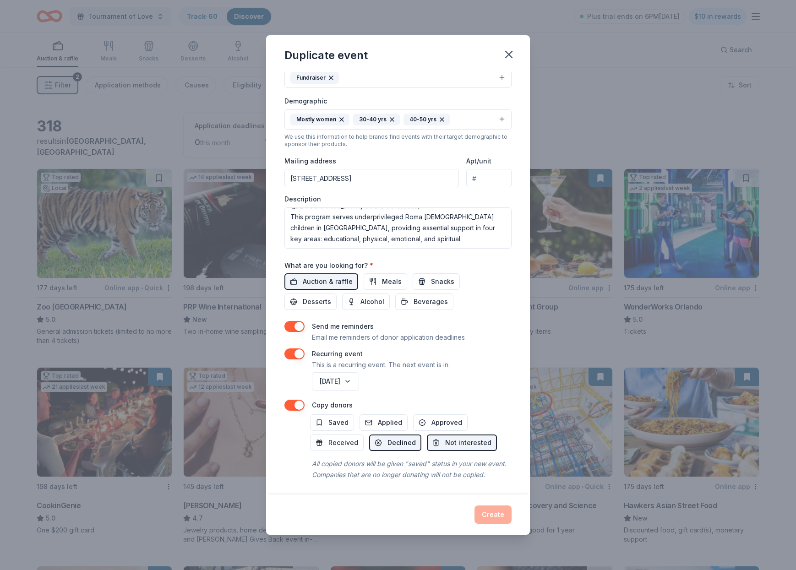
click at [394, 438] on span "Declined" at bounding box center [402, 443] width 28 height 11
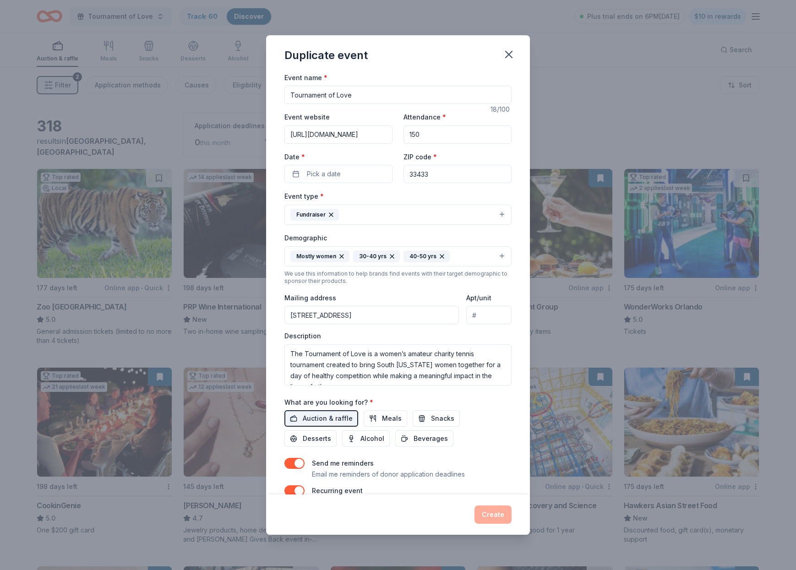
scroll to position [0, 0]
click at [491, 509] on div "Create" at bounding box center [398, 515] width 227 height 18
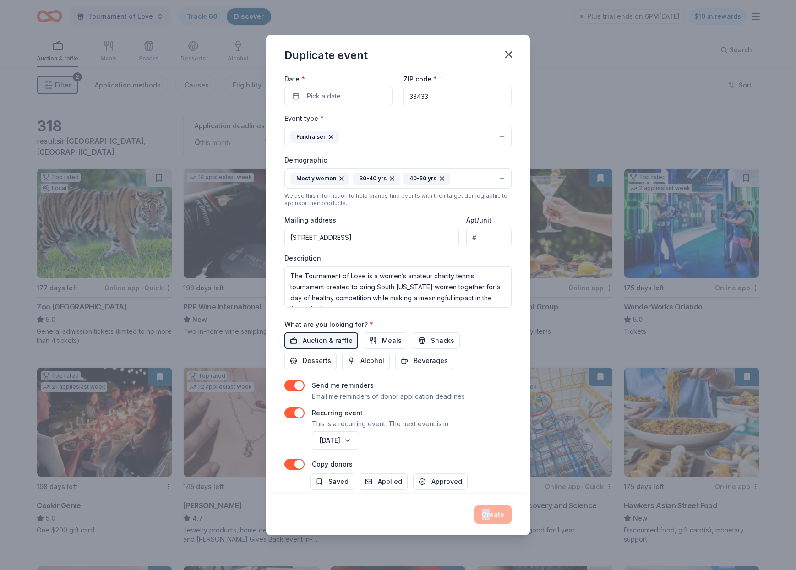
scroll to position [81, 0]
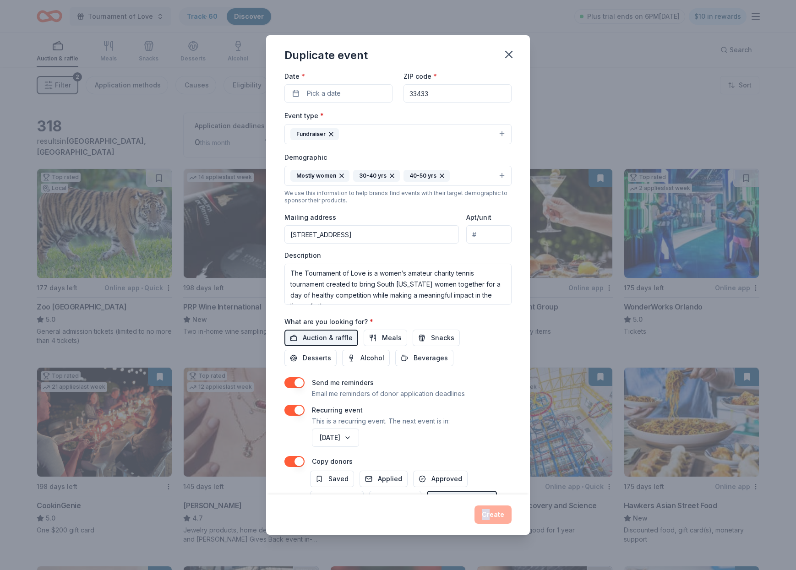
click at [290, 406] on button "button" at bounding box center [295, 410] width 20 height 11
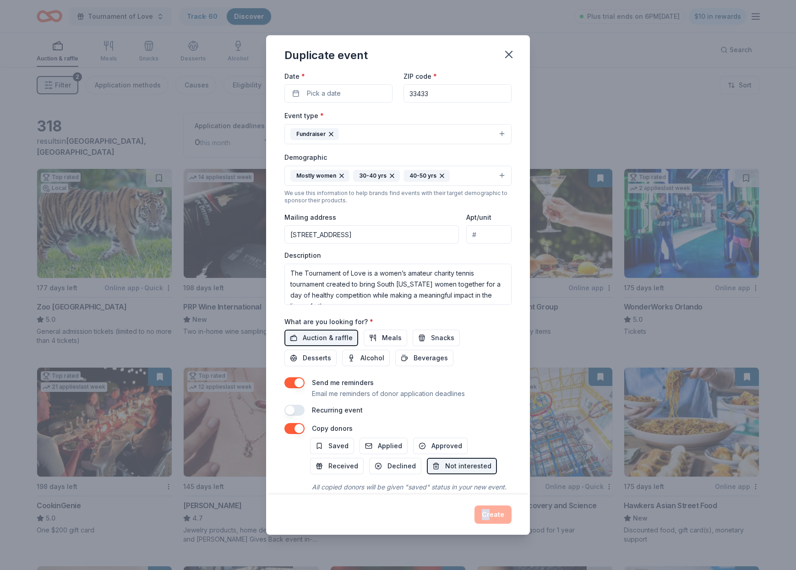
click at [291, 427] on button "button" at bounding box center [295, 428] width 20 height 11
drag, startPoint x: 304, startPoint y: 428, endPoint x: 306, endPoint y: 419, distance: 8.9
click at [304, 427] on button "button" at bounding box center [295, 428] width 20 height 11
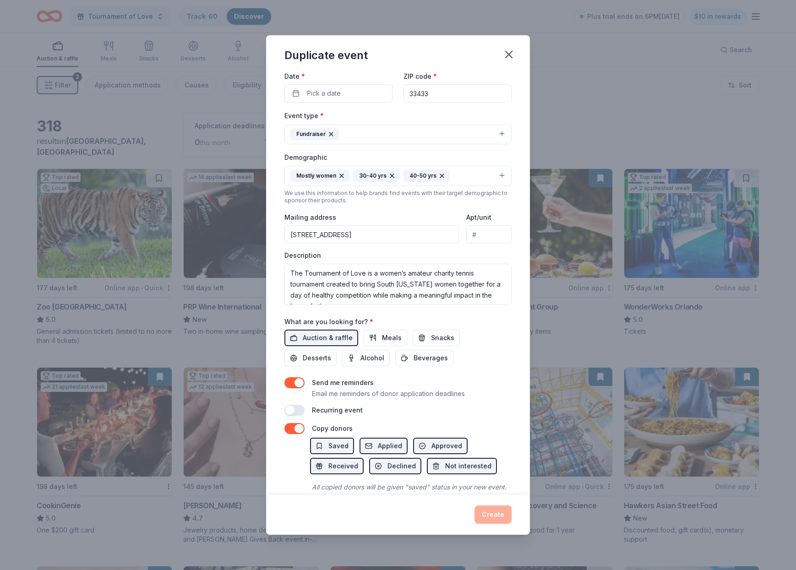
click at [308, 413] on div "Recurring event" at bounding box center [398, 410] width 227 height 11
click at [300, 411] on button "button" at bounding box center [295, 410] width 20 height 11
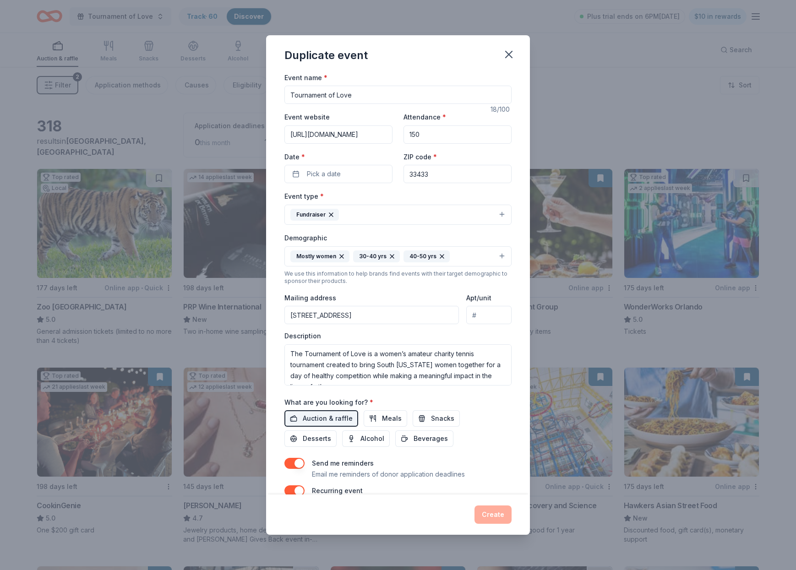
scroll to position [0, 0]
click at [508, 52] on icon "button" at bounding box center [509, 54] width 13 height 13
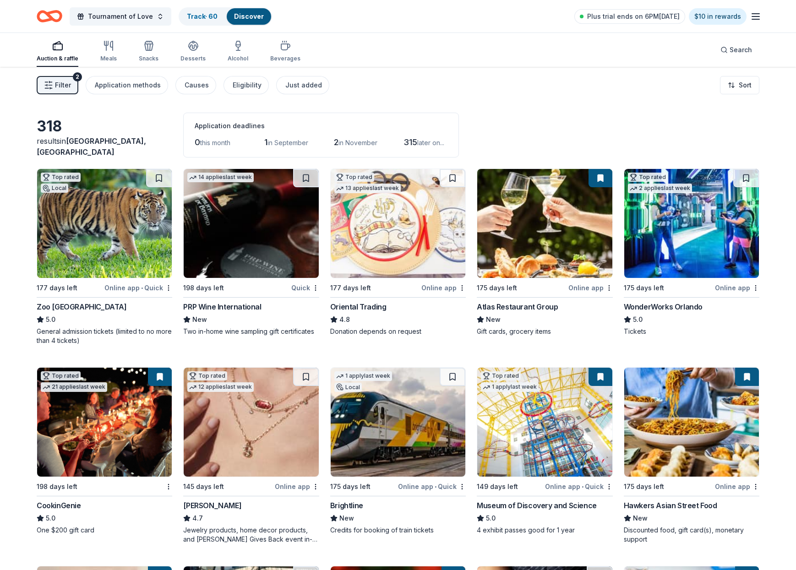
scroll to position [2, 0]
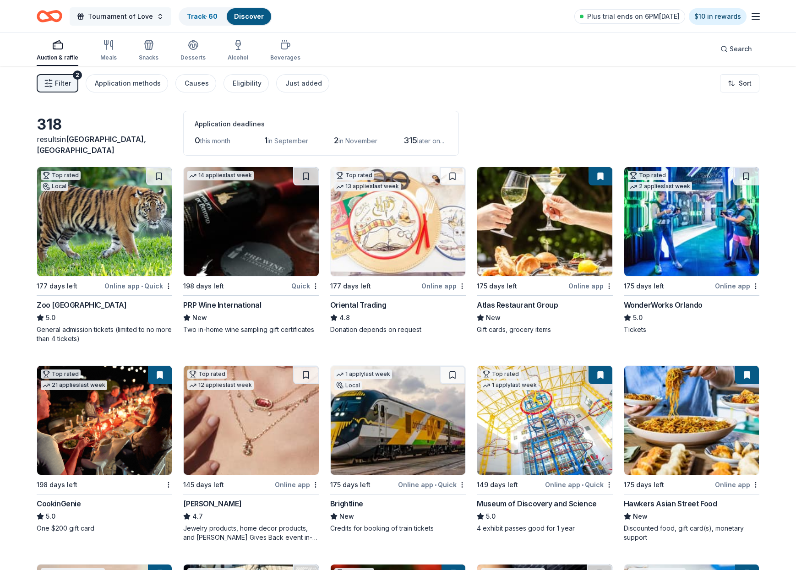
click at [124, 15] on span "Tournament of Love" at bounding box center [120, 16] width 65 height 11
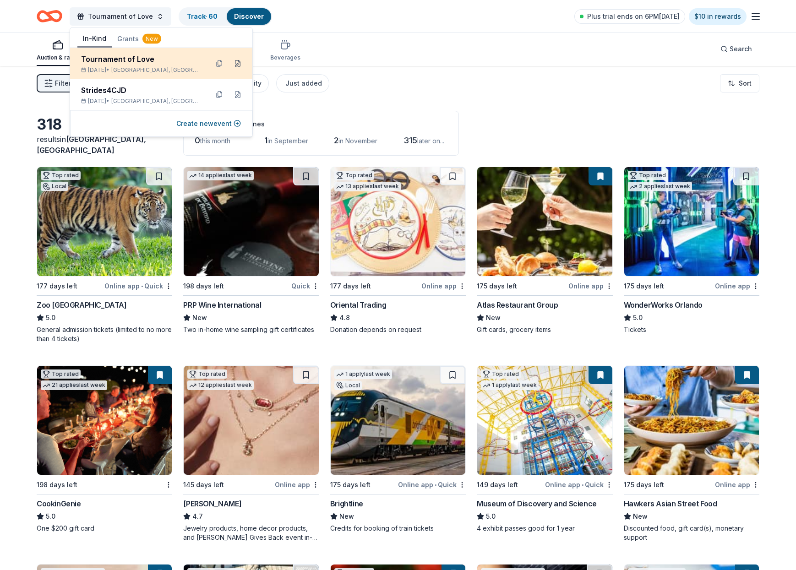
click at [238, 62] on button at bounding box center [237, 63] width 15 height 15
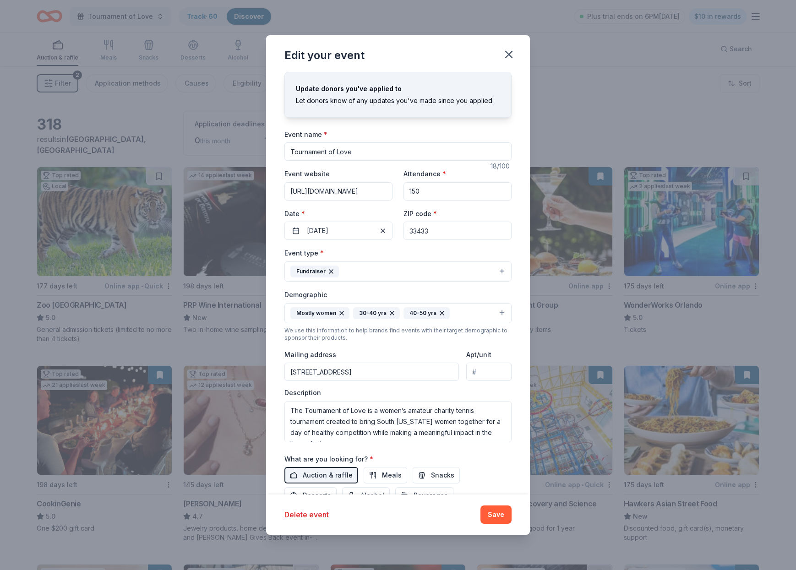
scroll to position [0, 0]
click at [496, 511] on button "Save" at bounding box center [496, 515] width 31 height 18
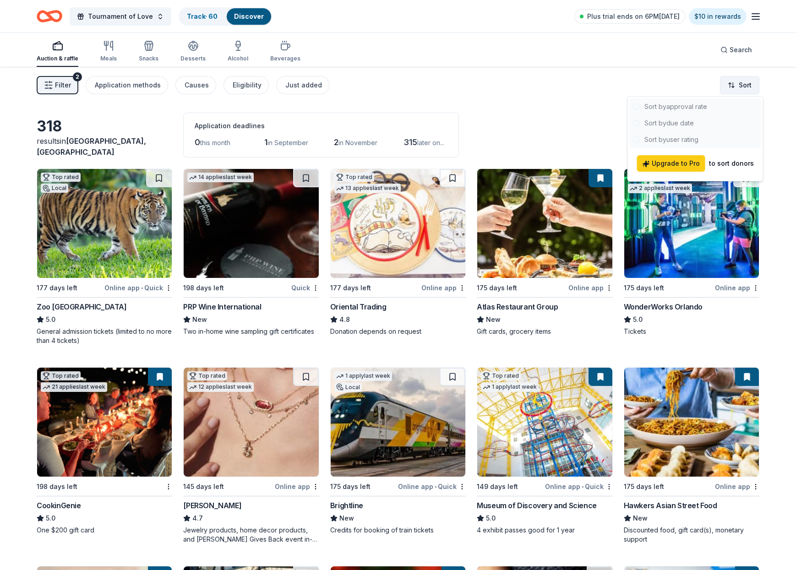
click at [747, 86] on html "Tournament of Love Track · 60 Discover Plus trial ends on 6PM, 8/24 $10 in rewa…" at bounding box center [398, 285] width 796 height 570
click at [678, 125] on div at bounding box center [695, 123] width 131 height 49
click at [748, 84] on html "Tournament of Love Track · 60 Discover Plus trial ends on 6PM, 8/24 $10 in rewa…" at bounding box center [398, 285] width 796 height 570
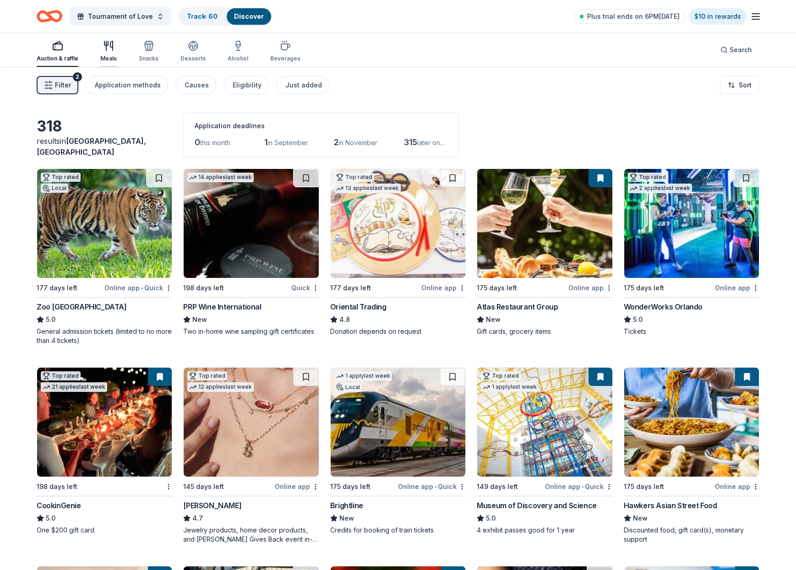
click at [106, 46] on icon "button" at bounding box center [106, 45] width 0 height 9
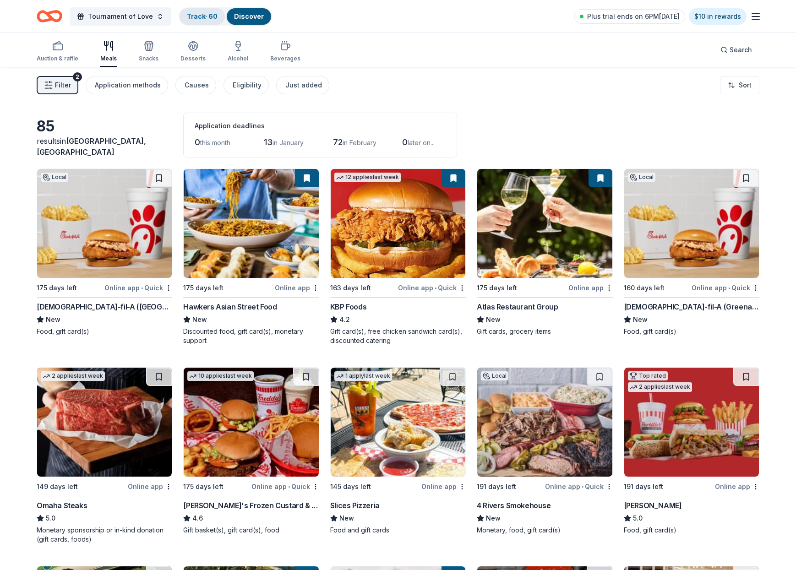
click at [203, 16] on link "Track · 60" at bounding box center [202, 16] width 31 height 8
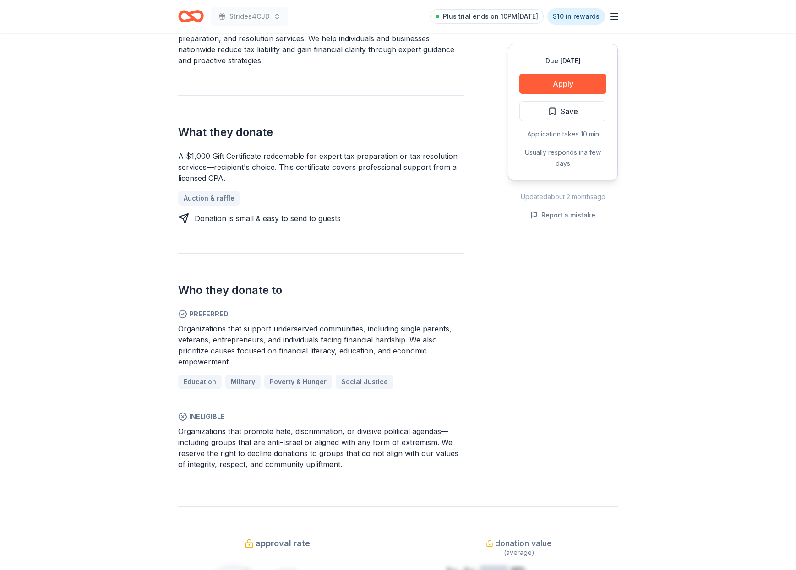
scroll to position [320, 0]
